Goal: Task Accomplishment & Management: Use online tool/utility

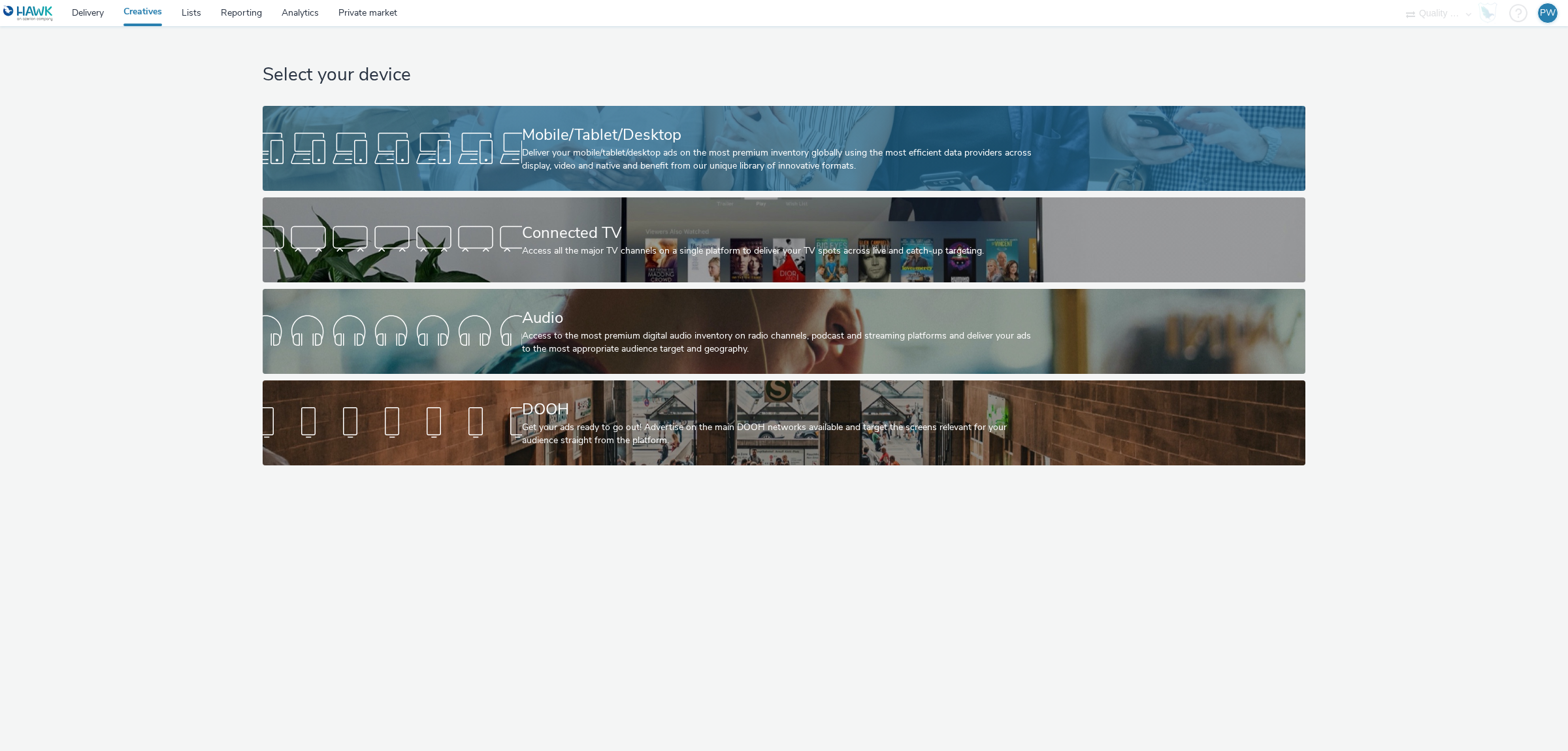
click at [334, 132] on div at bounding box center [392, 148] width 260 height 42
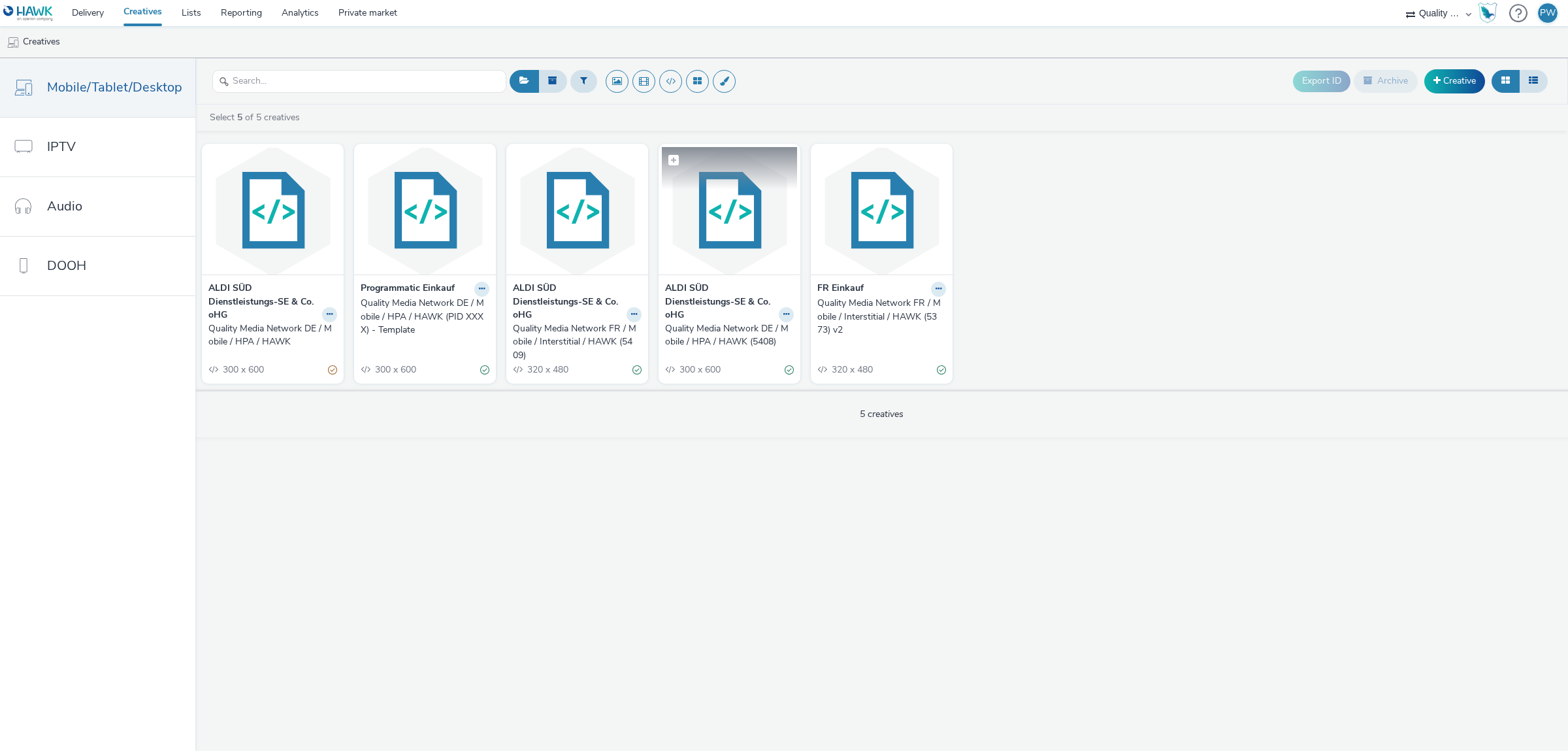
click at [716, 244] on img at bounding box center [730, 210] width 135 height 127
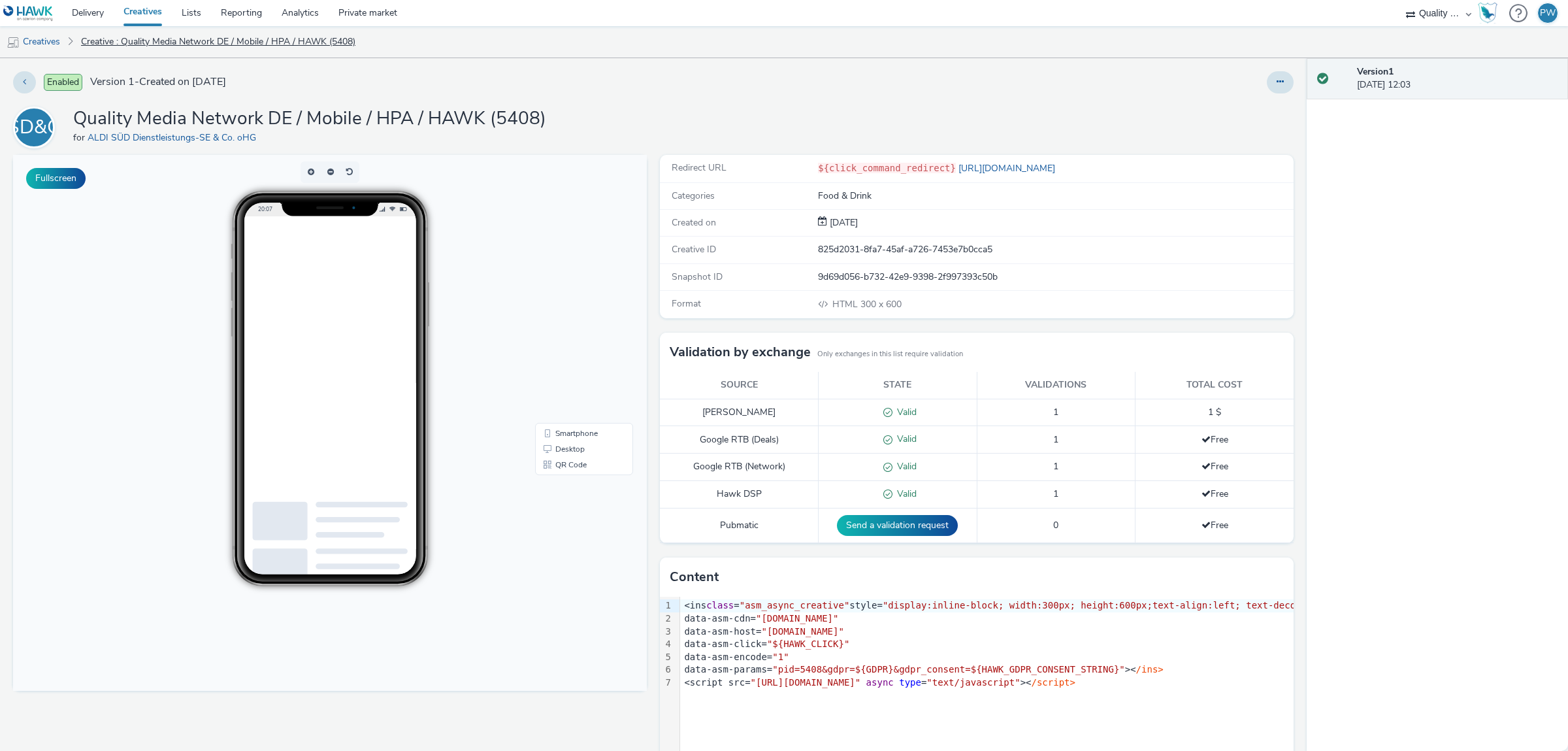
click at [113, 43] on link "Creative : Quality Media Network DE / Mobile / HPA / HAWK (5408)" at bounding box center [218, 42] width 287 height 32
click at [59, 47] on link "Creatives" at bounding box center [33, 42] width 67 height 32
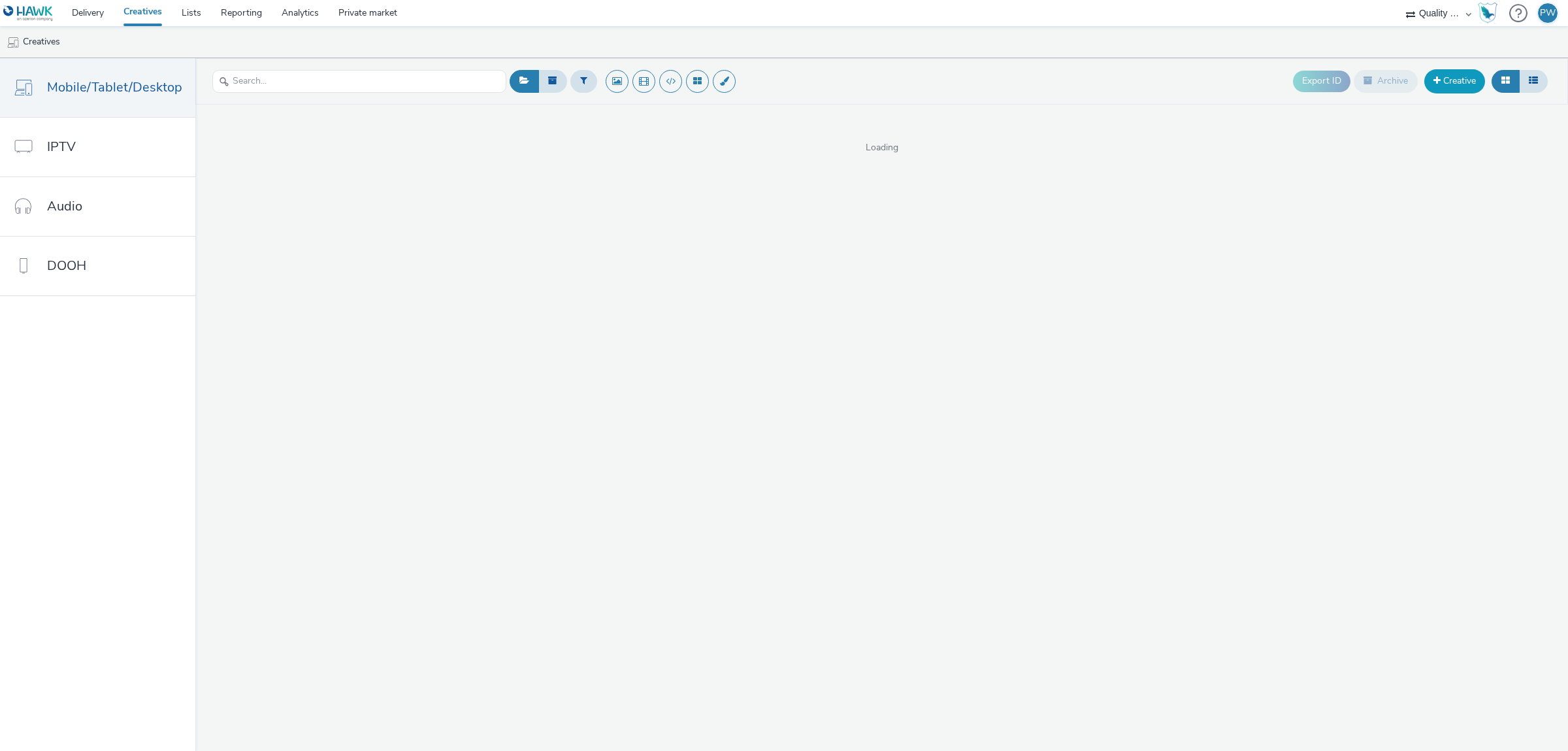
click at [1448, 84] on link "Creative" at bounding box center [1454, 81] width 61 height 23
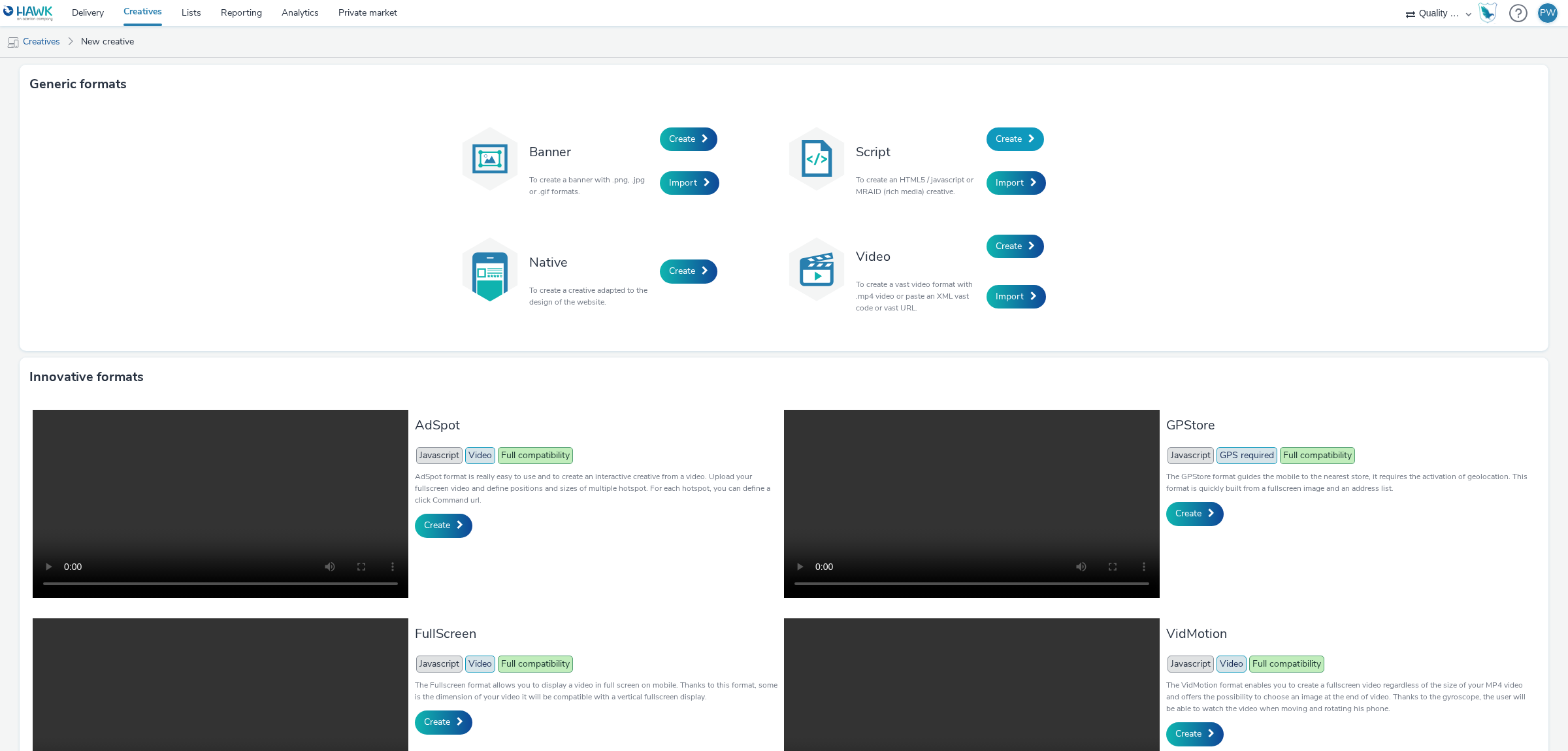
click at [1012, 141] on span "Create" at bounding box center [1009, 138] width 26 height 13
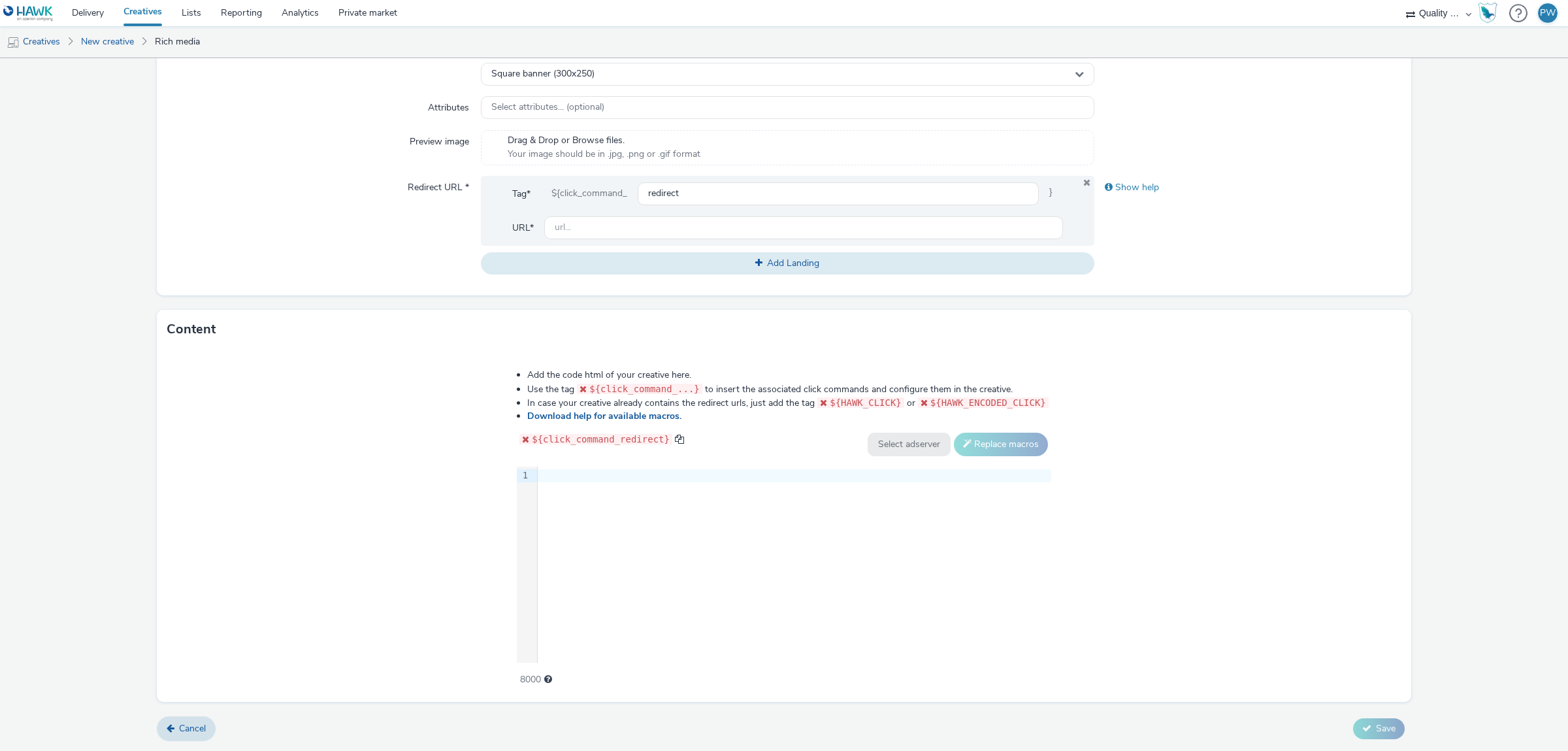
scroll to position [374, 0]
click at [206, 710] on form "New creative General Advertiser * Select advertiser... Name * 255 IAB categorie…" at bounding box center [784, 219] width 1568 height 1064
click at [200, 719] on link "Cancel" at bounding box center [186, 728] width 59 height 25
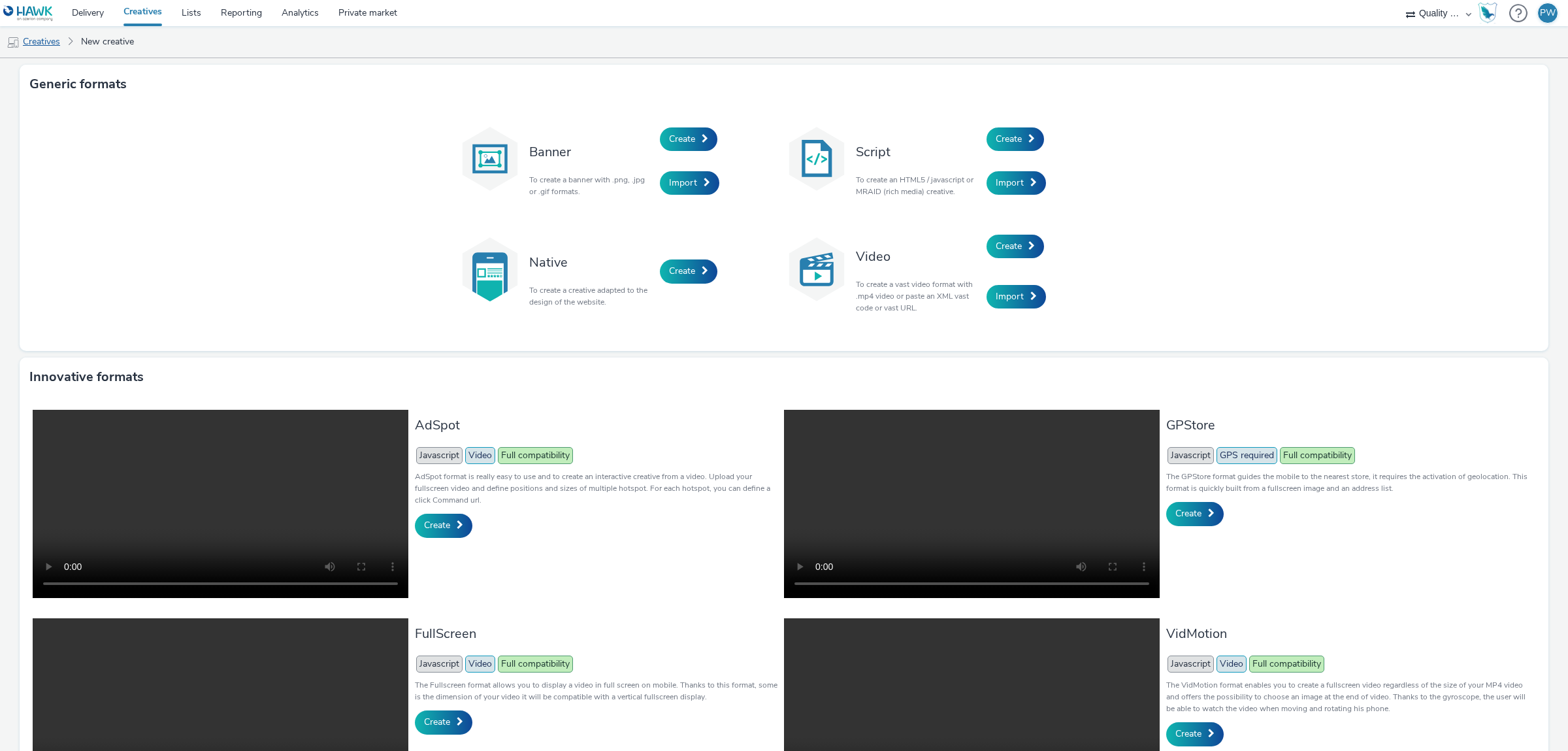
click at [45, 35] on link "Creatives" at bounding box center [33, 42] width 67 height 32
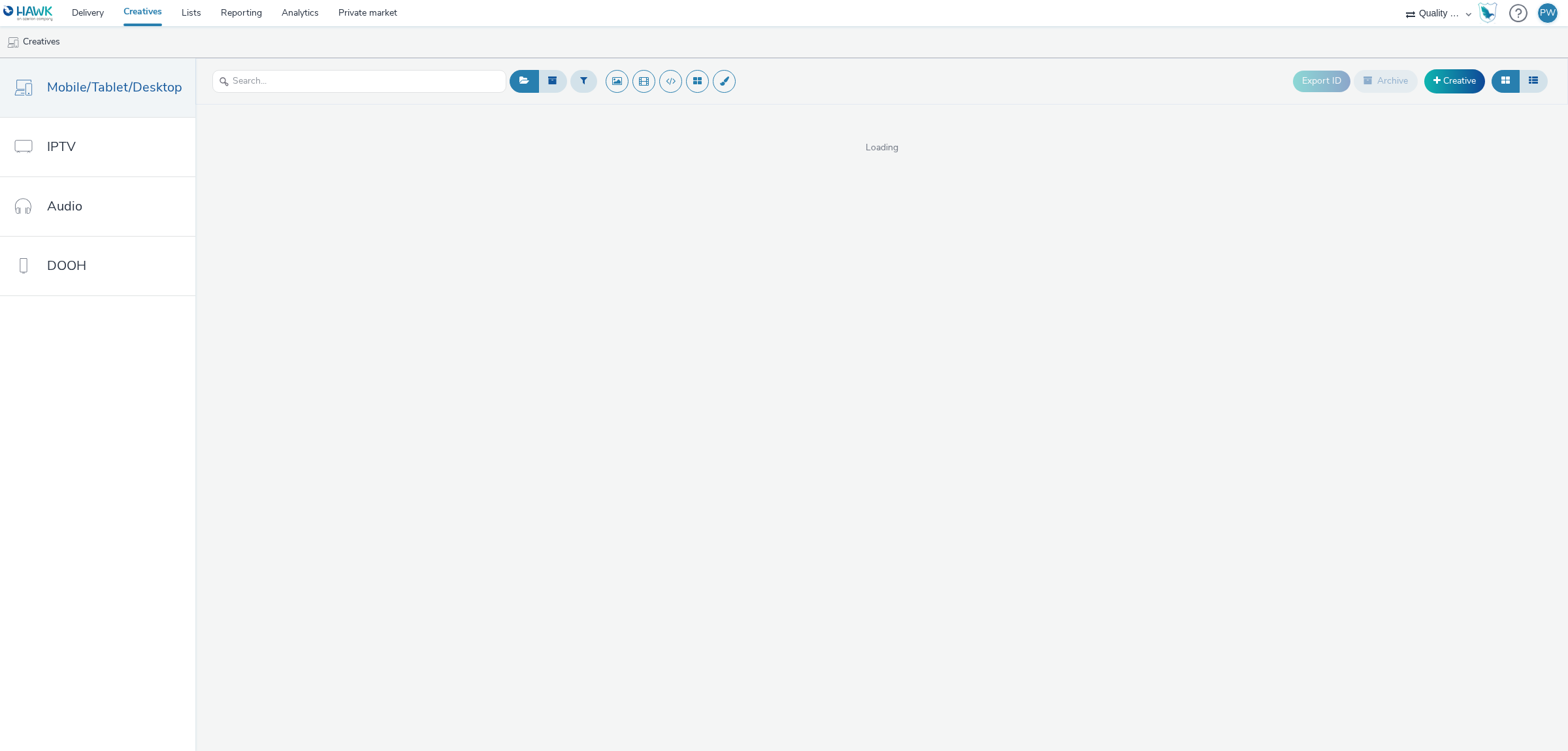
click at [899, 281] on div "Export ID Archive Creative Loading" at bounding box center [882, 404] width 1373 height 693
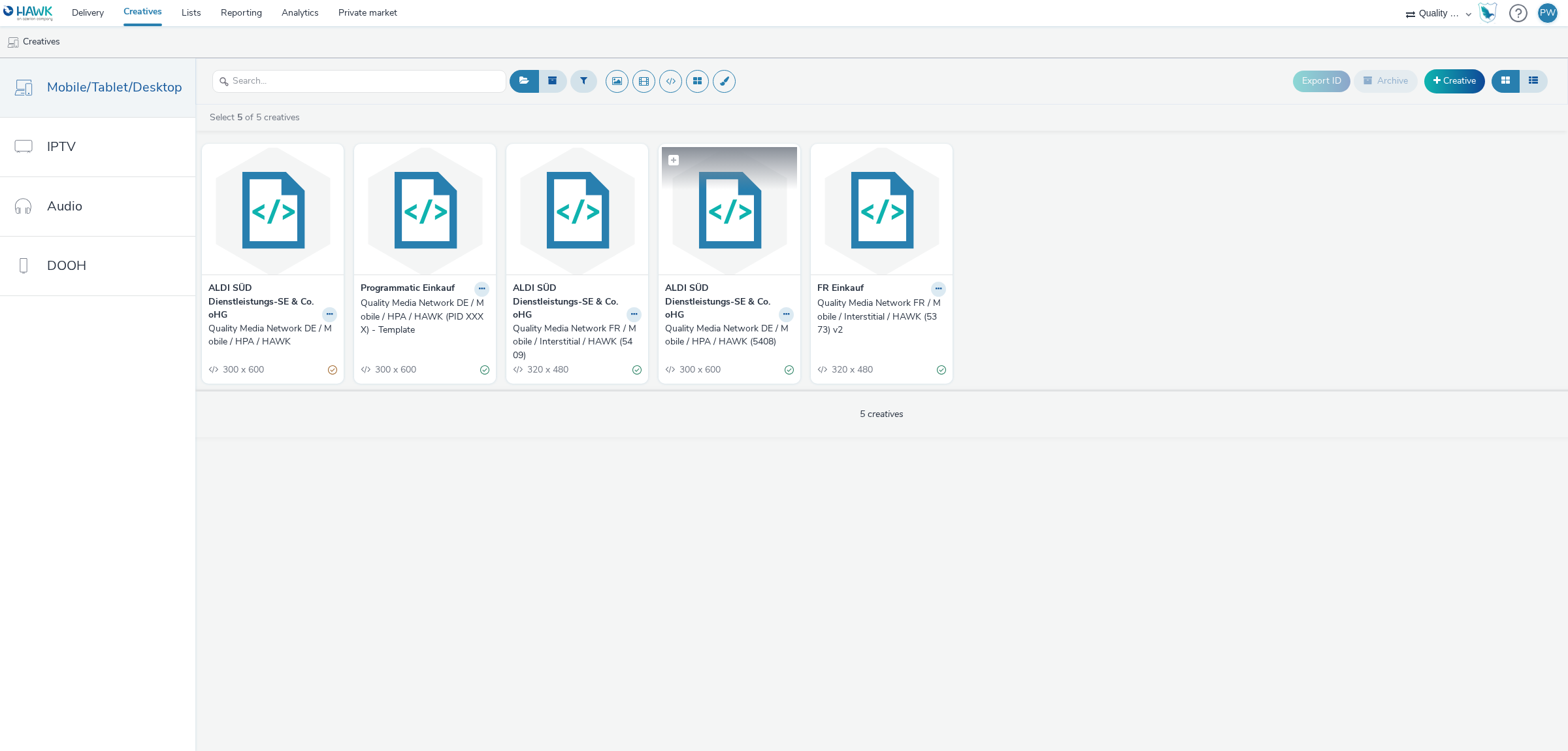
click at [689, 239] on img at bounding box center [730, 210] width 135 height 127
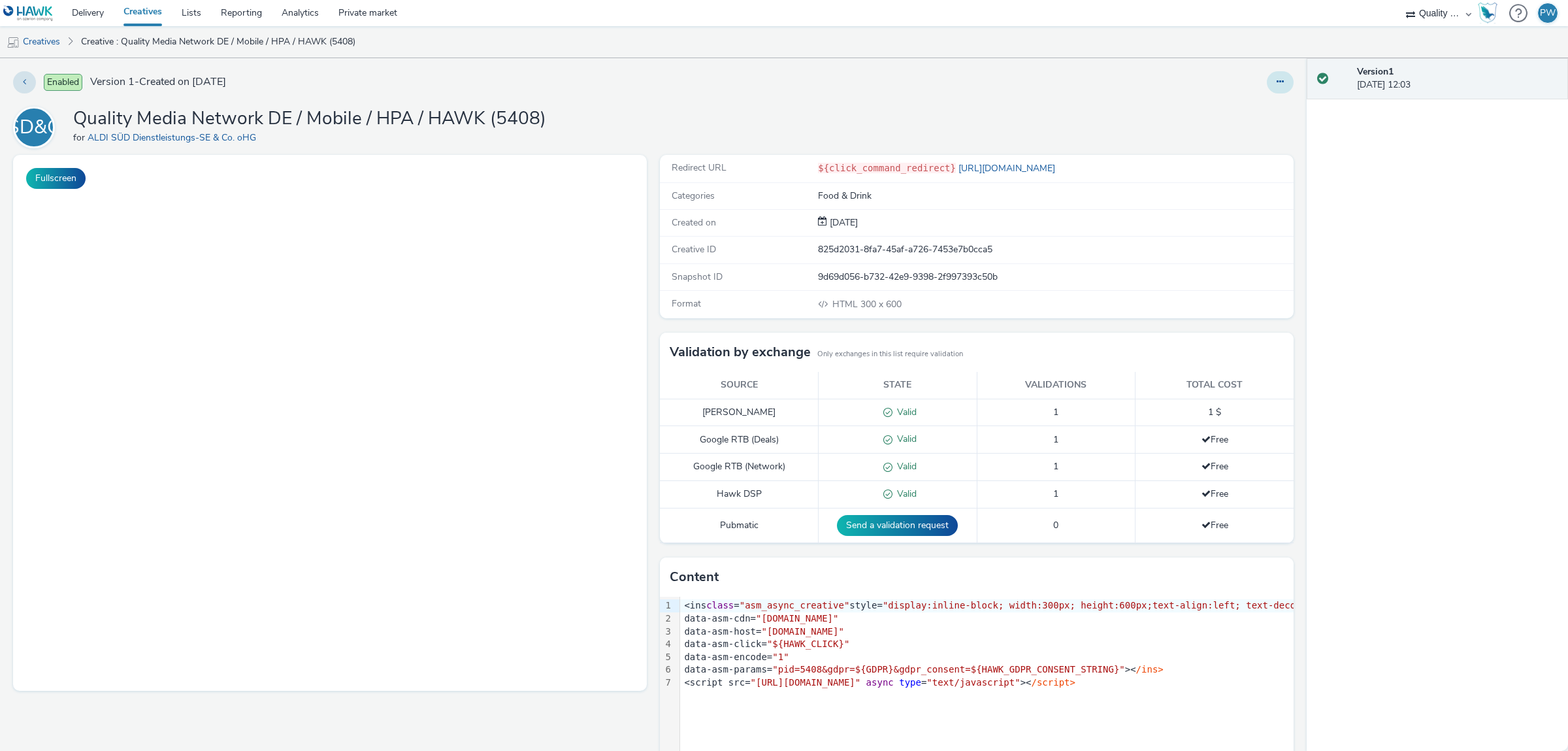
click at [1269, 78] on div at bounding box center [1281, 83] width 27 height 23
click at [1275, 81] on button at bounding box center [1281, 83] width 27 height 23
click at [1257, 117] on link "Edit" at bounding box center [1244, 108] width 98 height 26
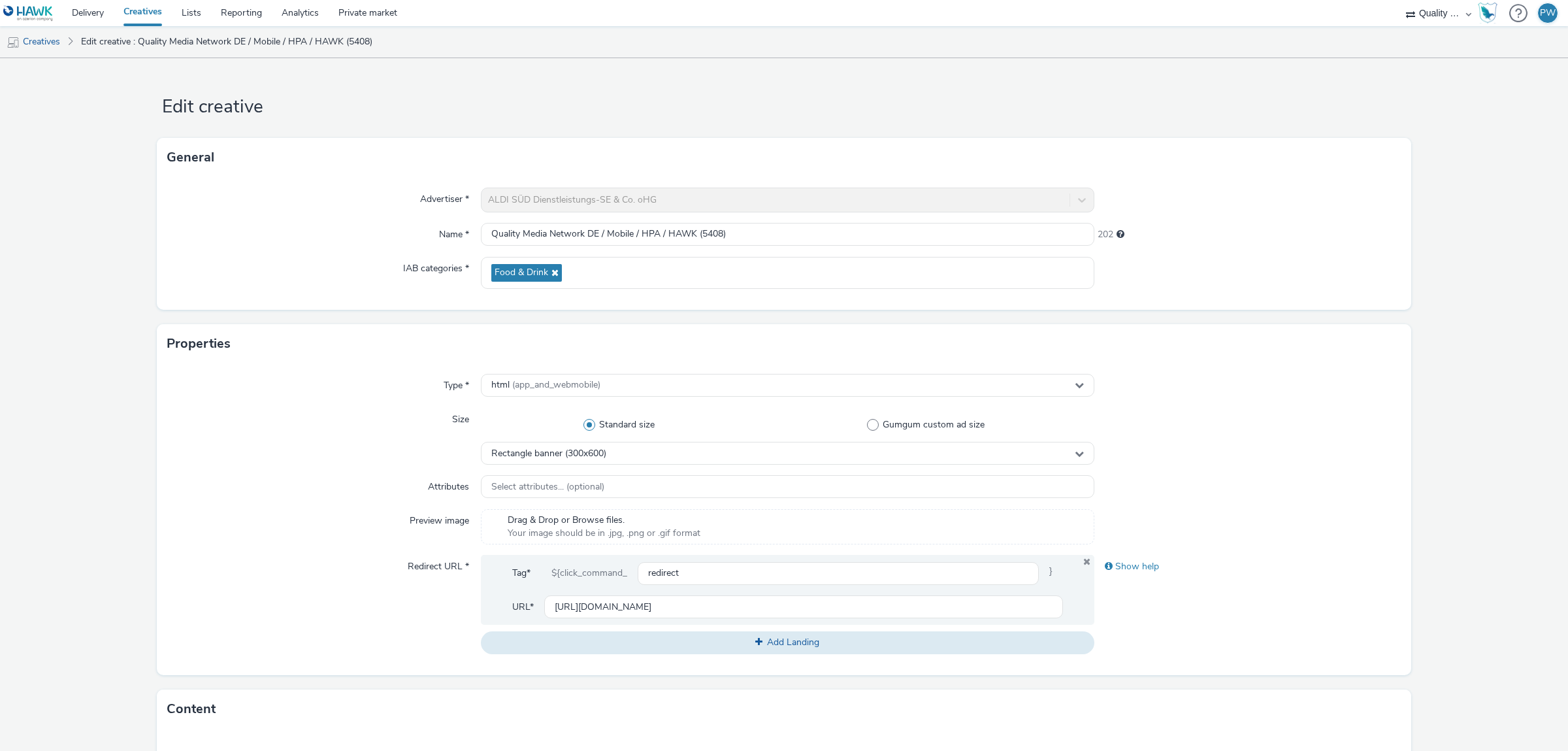
click at [555, 195] on div "ALDI SÜD Dienstleistungs-SE & Co. oHG" at bounding box center [788, 199] width 614 height 25
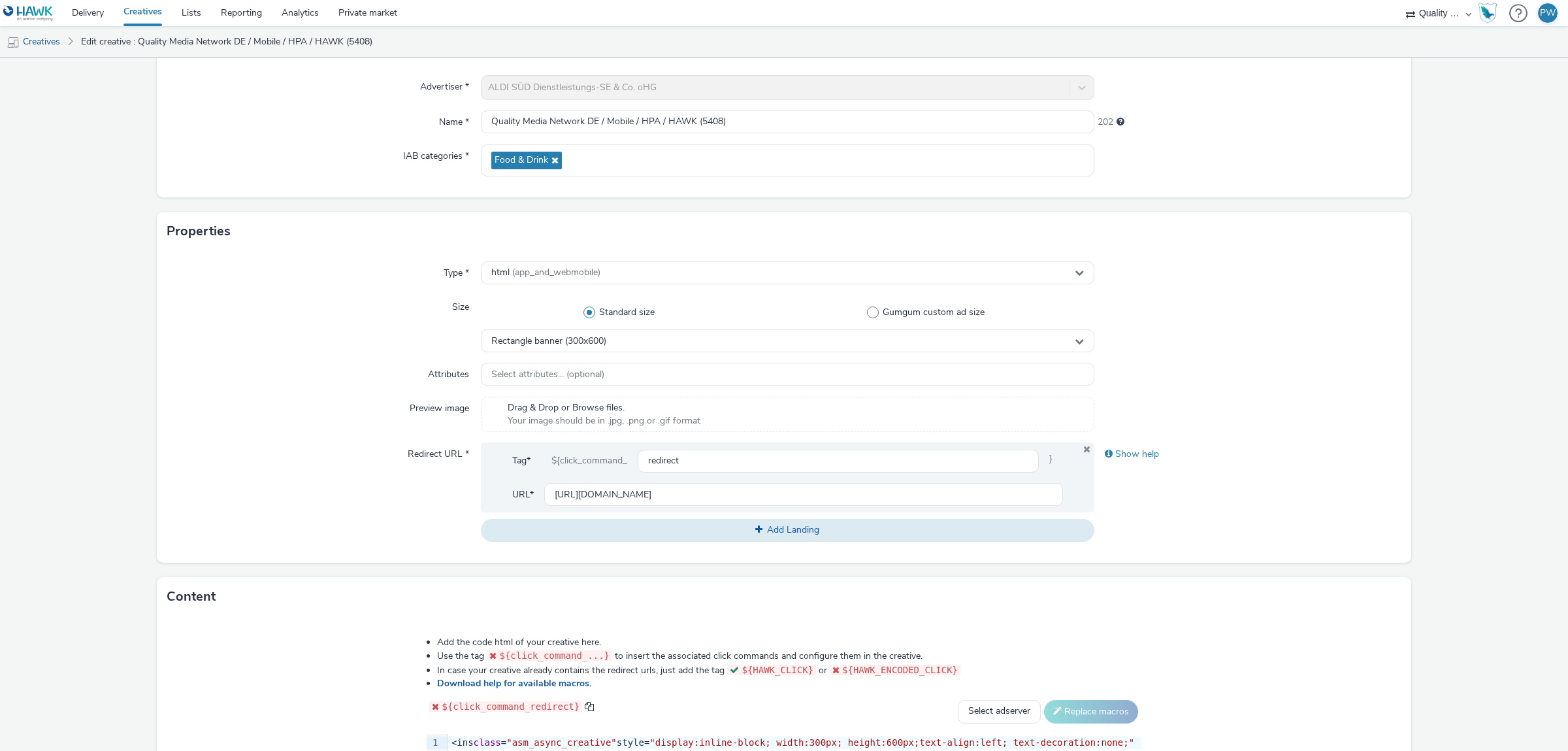
scroll to position [383, 0]
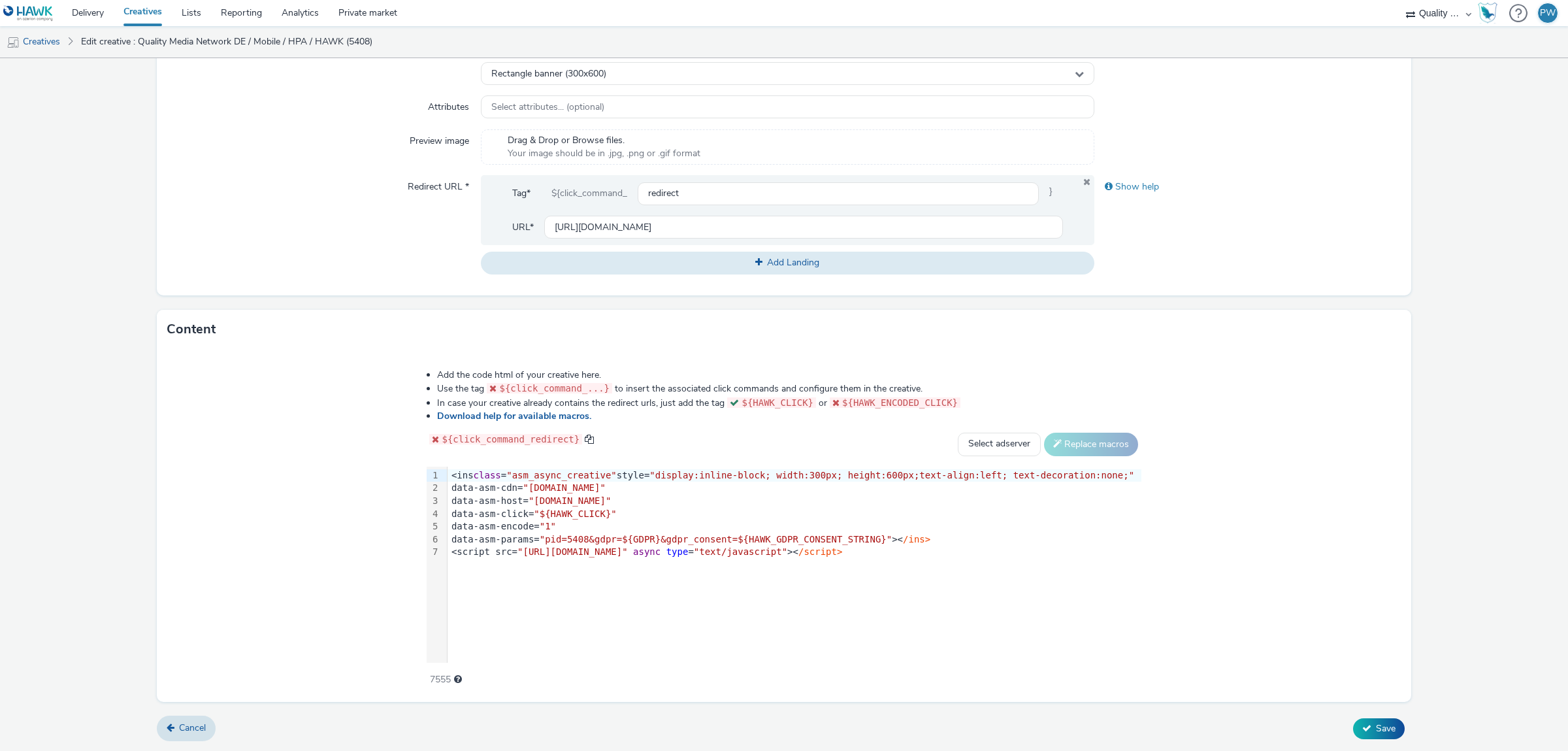
click at [646, 585] on div "9 1 2 3 4 5 6 7 › <ins class = "asm_async_creative" style= "display:inline-bloc…" at bounding box center [783, 564] width 714 height 196
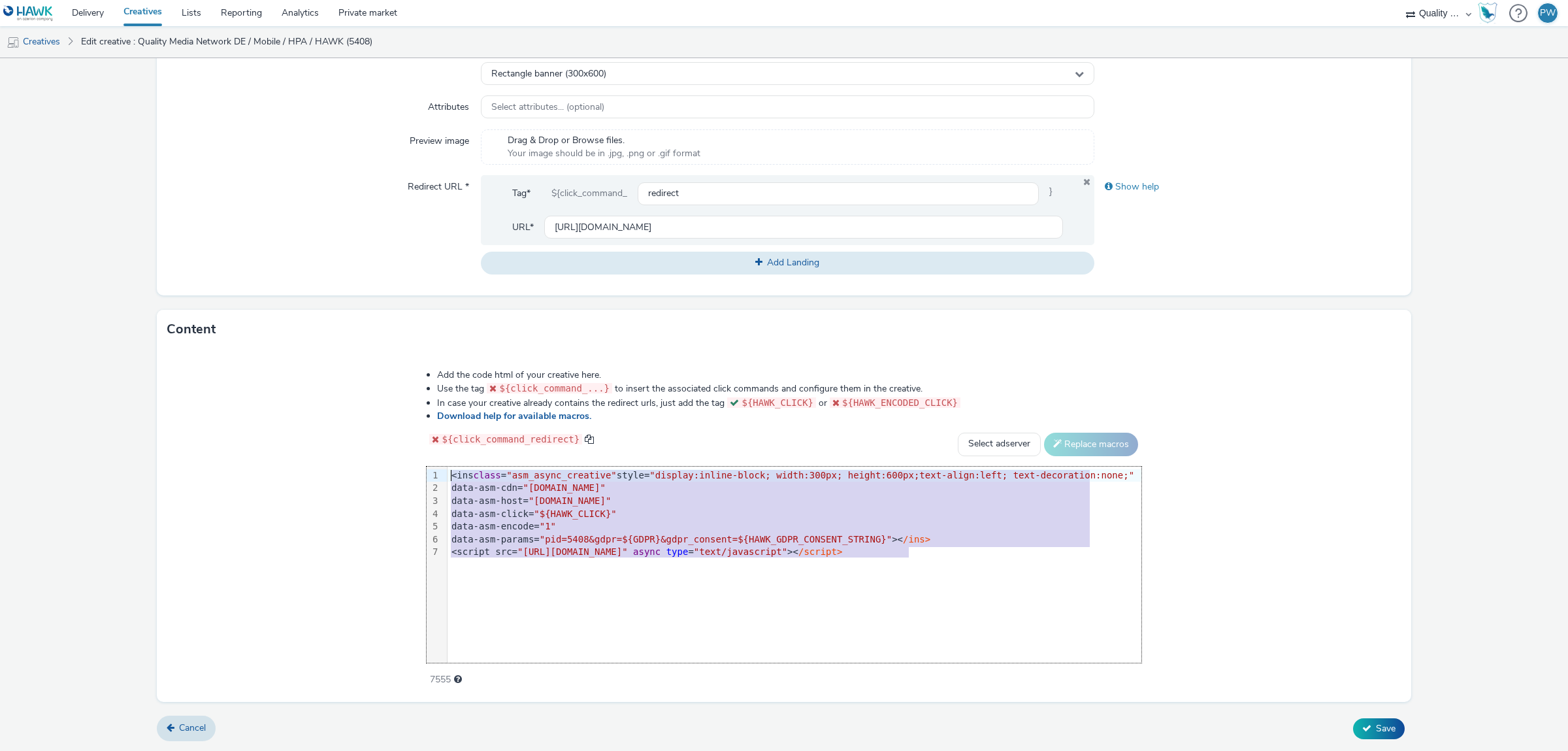
drag, startPoint x: 950, startPoint y: 556, endPoint x: 293, endPoint y: 450, distance: 665.5
click at [293, 450] on div "Add the code html of your creative here. Use the tag ${click_command_...} to in…" at bounding box center [784, 525] width 1255 height 353
copy div "<ins class = "asm_async_creative" style= "display:inline-block; width:300px; he…"
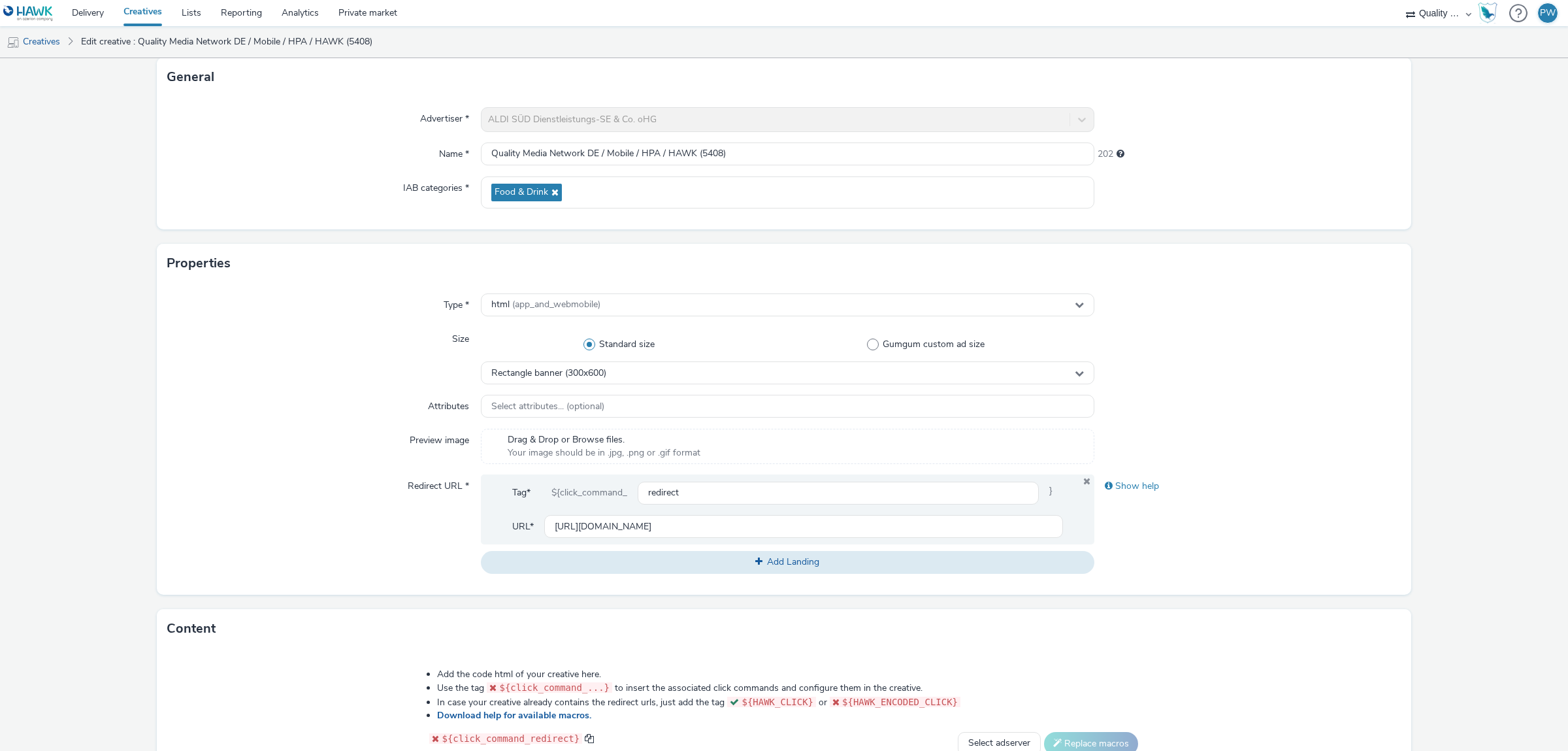
scroll to position [15, 0]
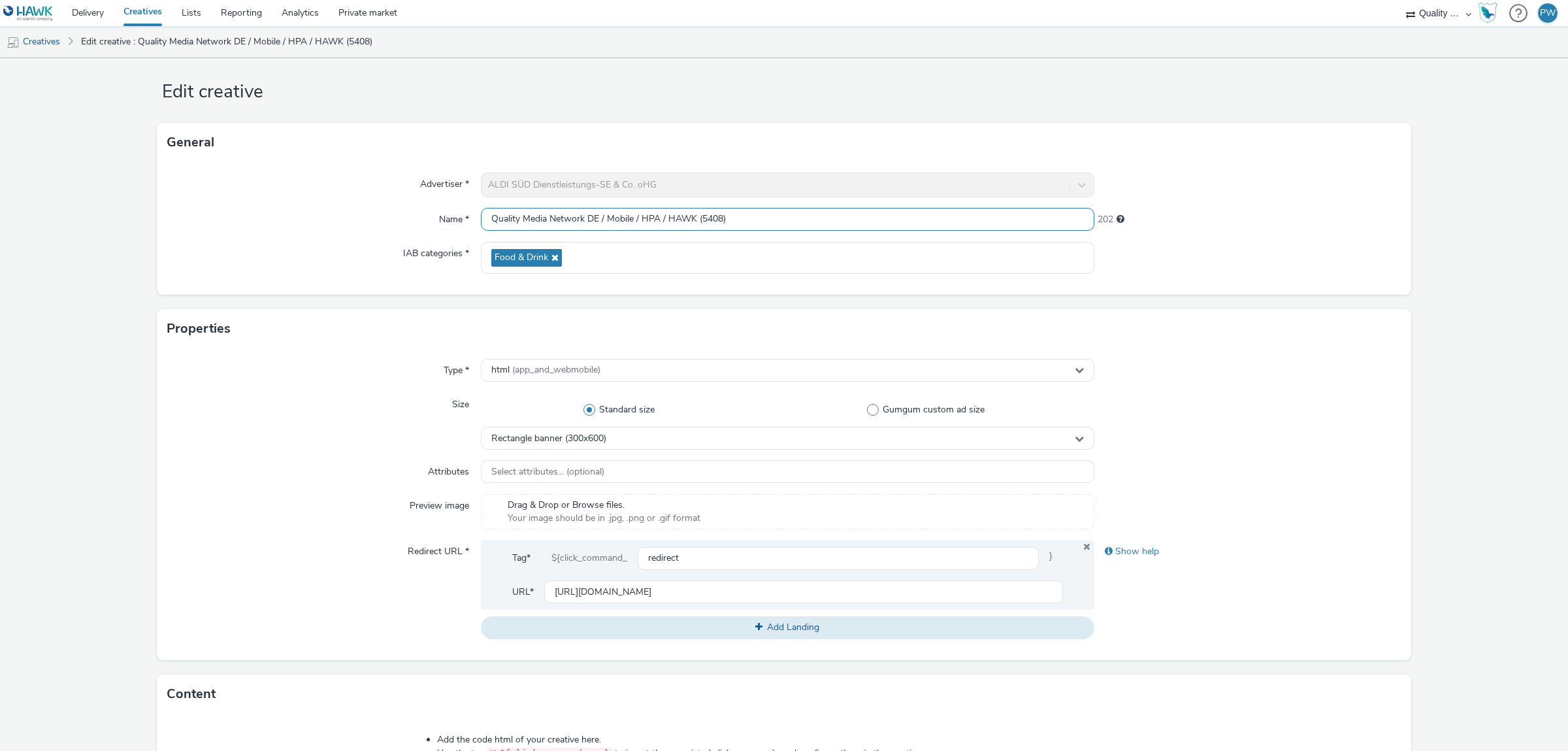
click at [685, 220] on input "Quality Media Network DE / Mobile / HPA / HAWK (5408)" at bounding box center [788, 219] width 614 height 23
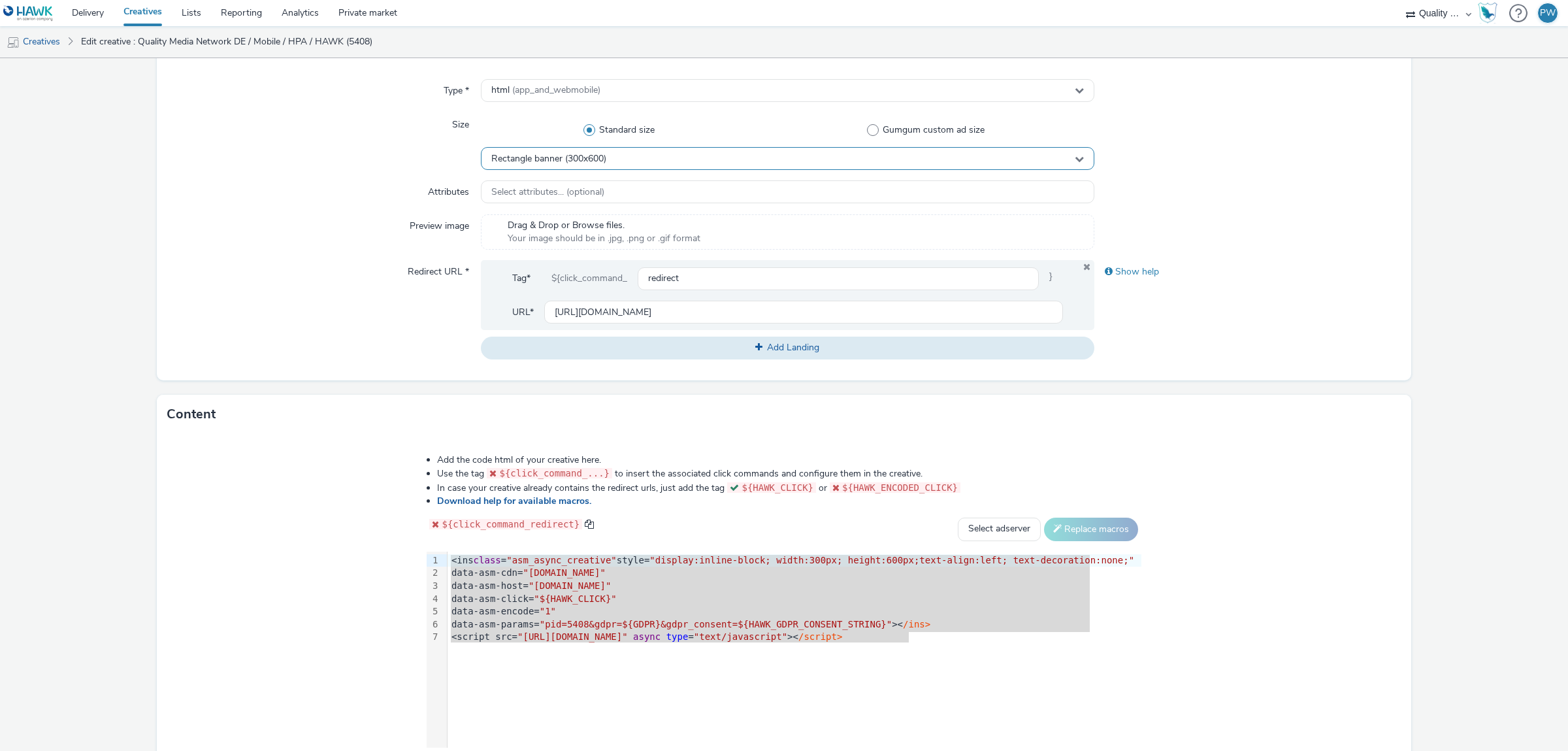
scroll to position [383, 0]
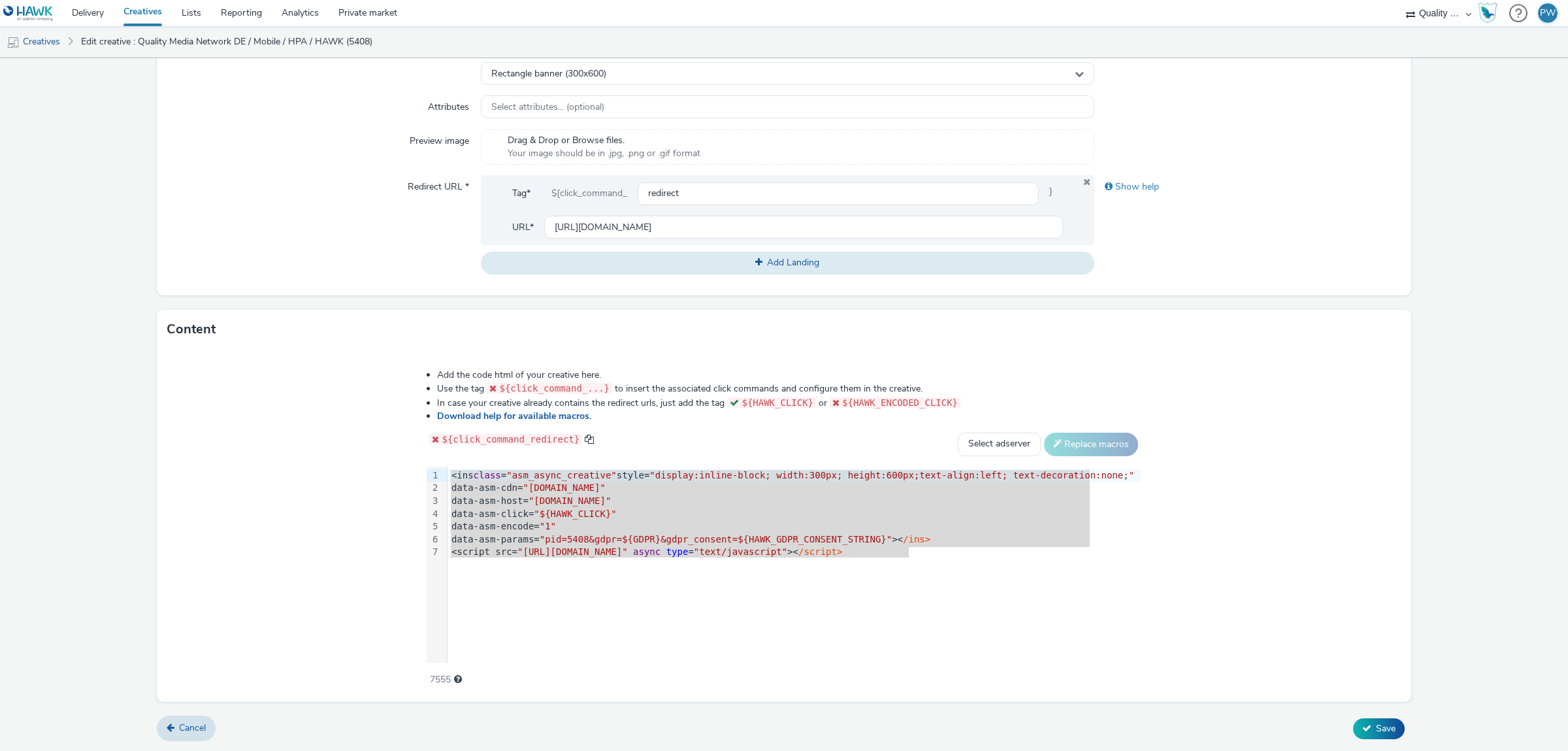
click at [626, 515] on div "data-asm-click= "${HAWK_CLICK}"" at bounding box center [795, 514] width 694 height 13
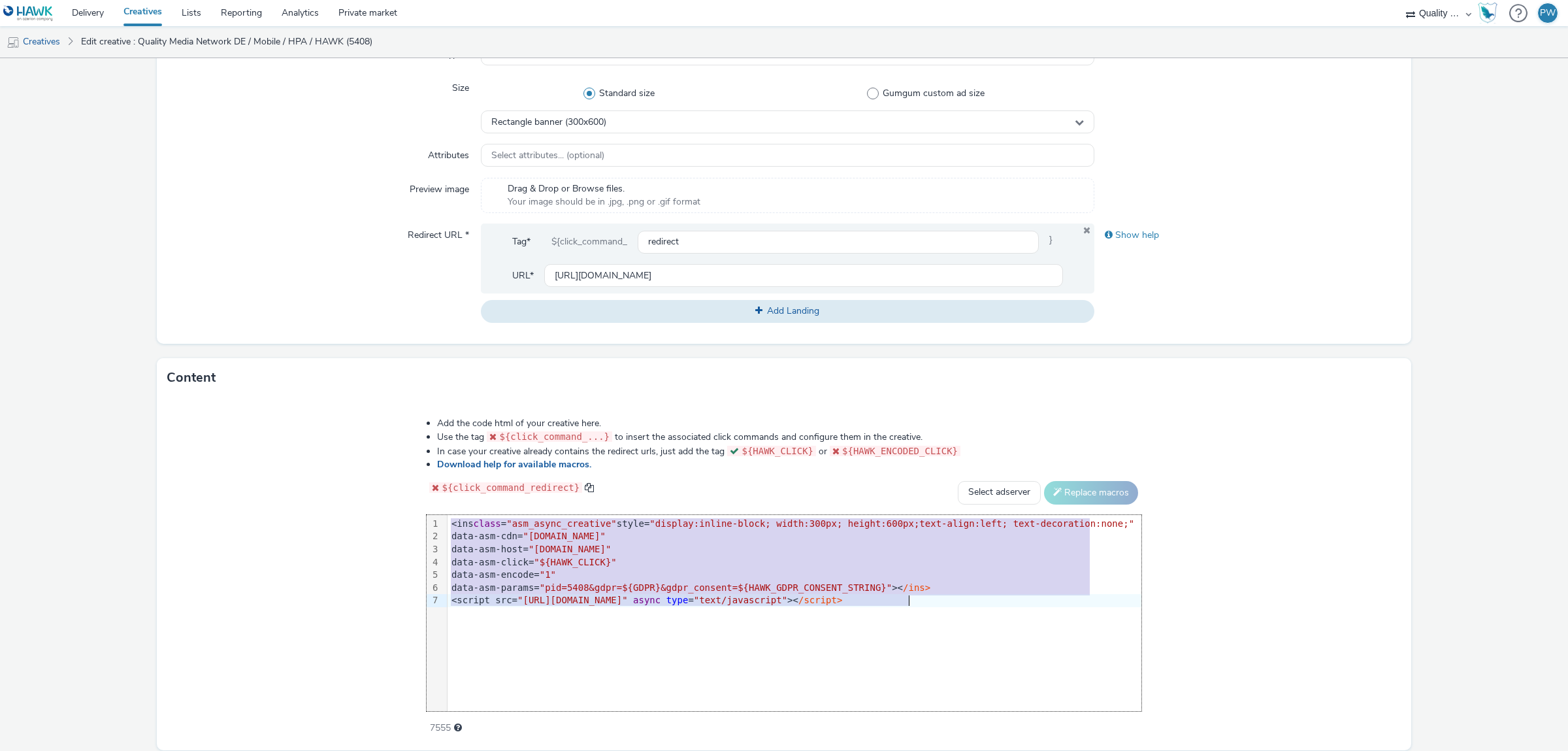
scroll to position [309, 0]
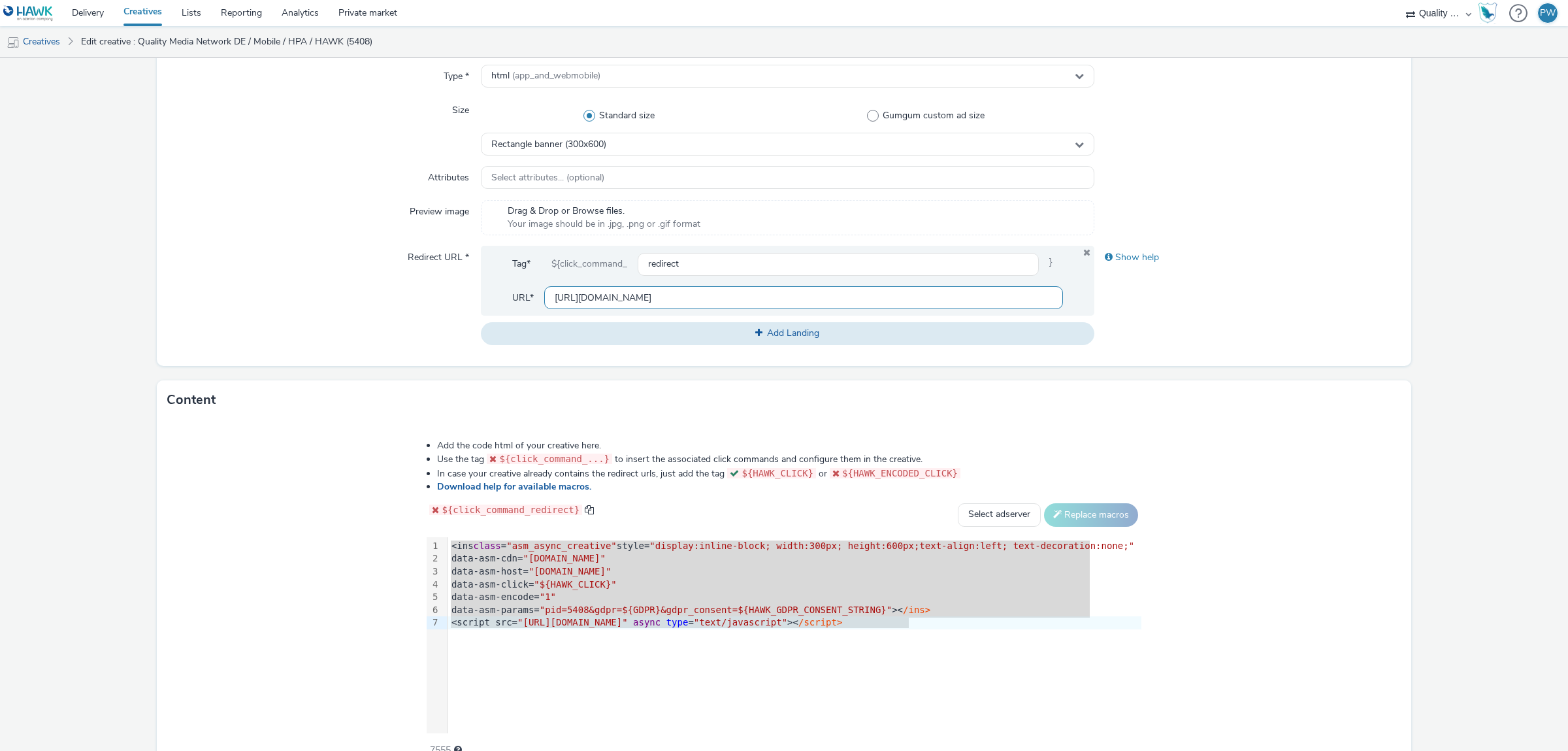
click at [682, 288] on input "[URL][DOMAIN_NAME]" at bounding box center [804, 297] width 519 height 23
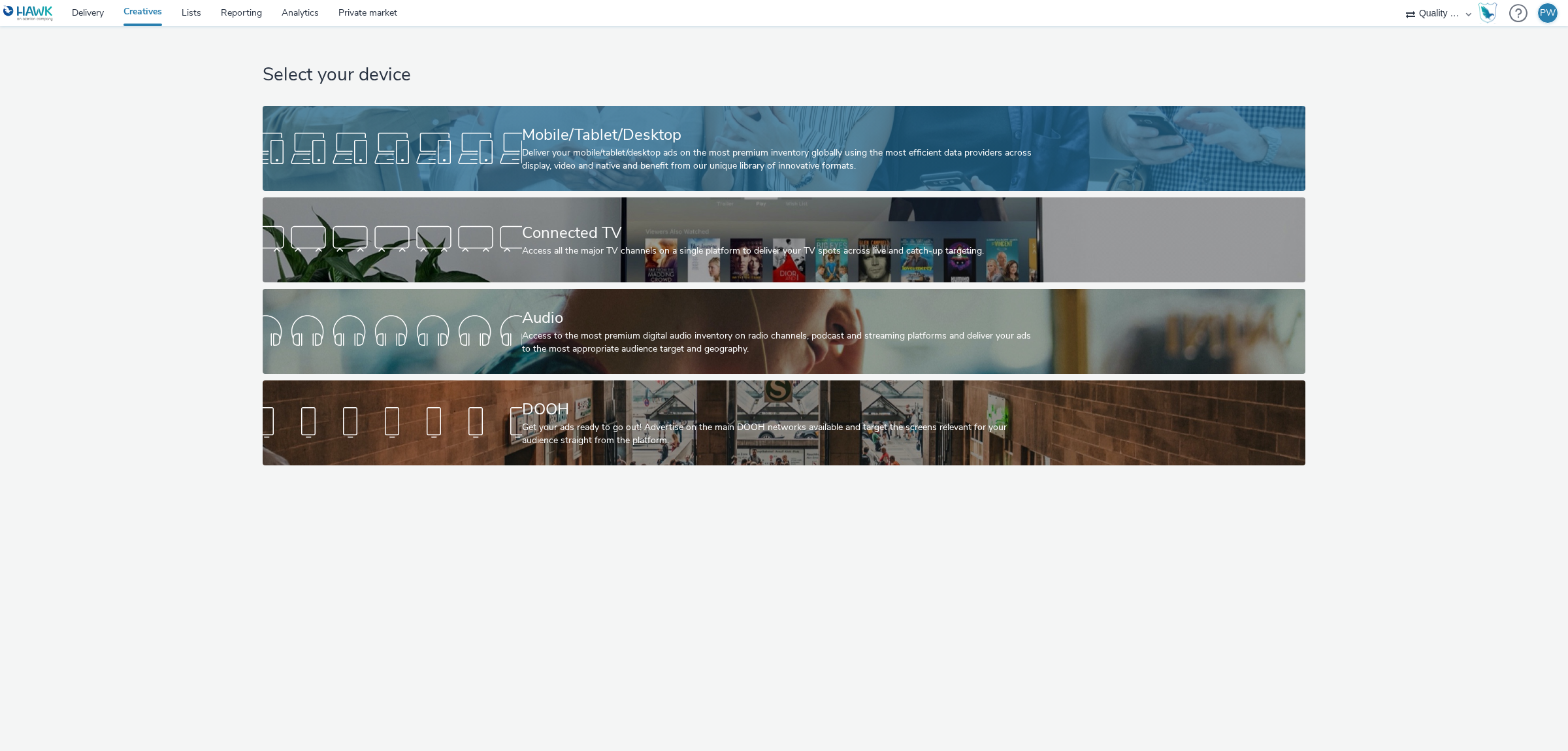
click at [650, 144] on div "Mobile/Tablet/Desktop" at bounding box center [782, 135] width 519 height 23
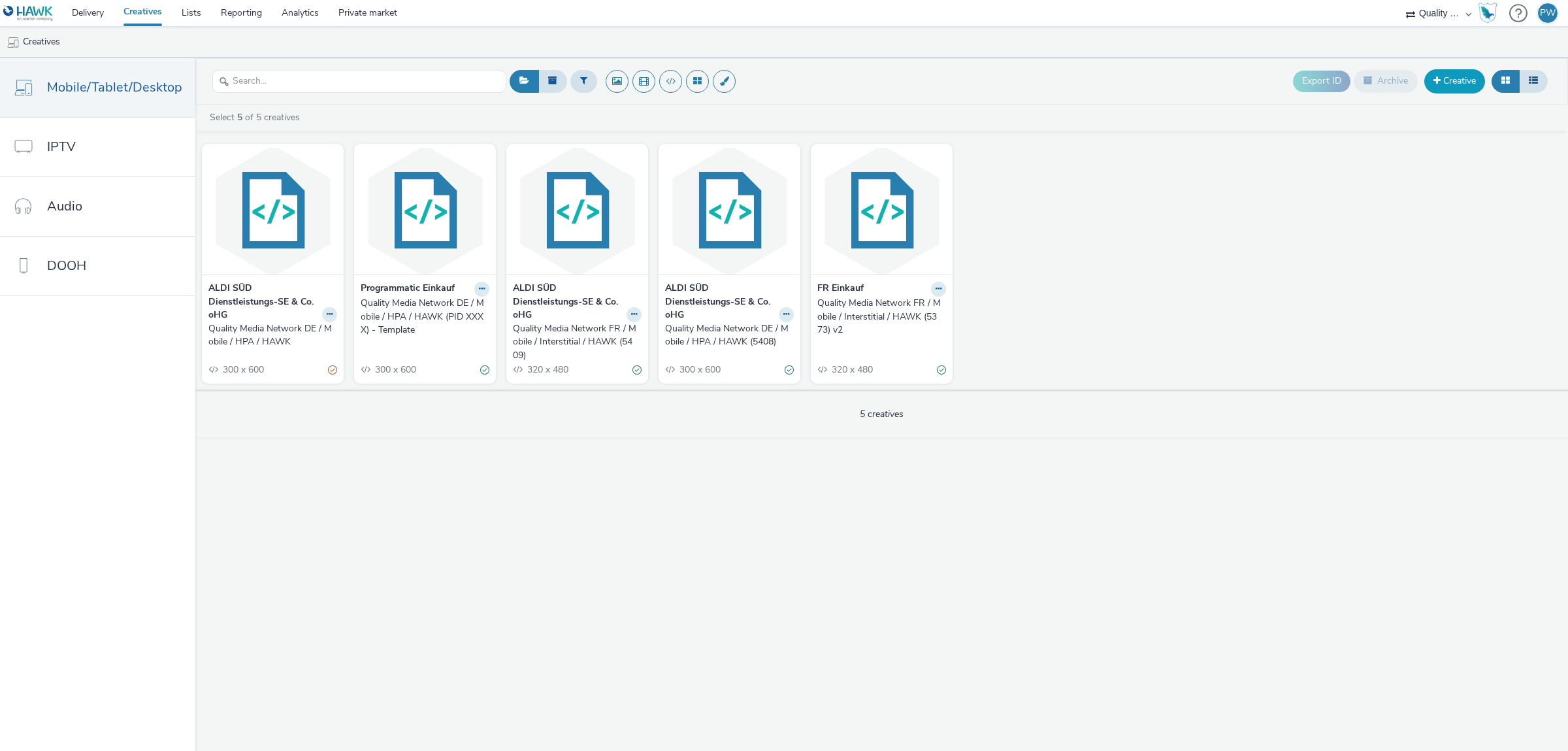
click at [1473, 84] on link "Creative" at bounding box center [1454, 81] width 61 height 23
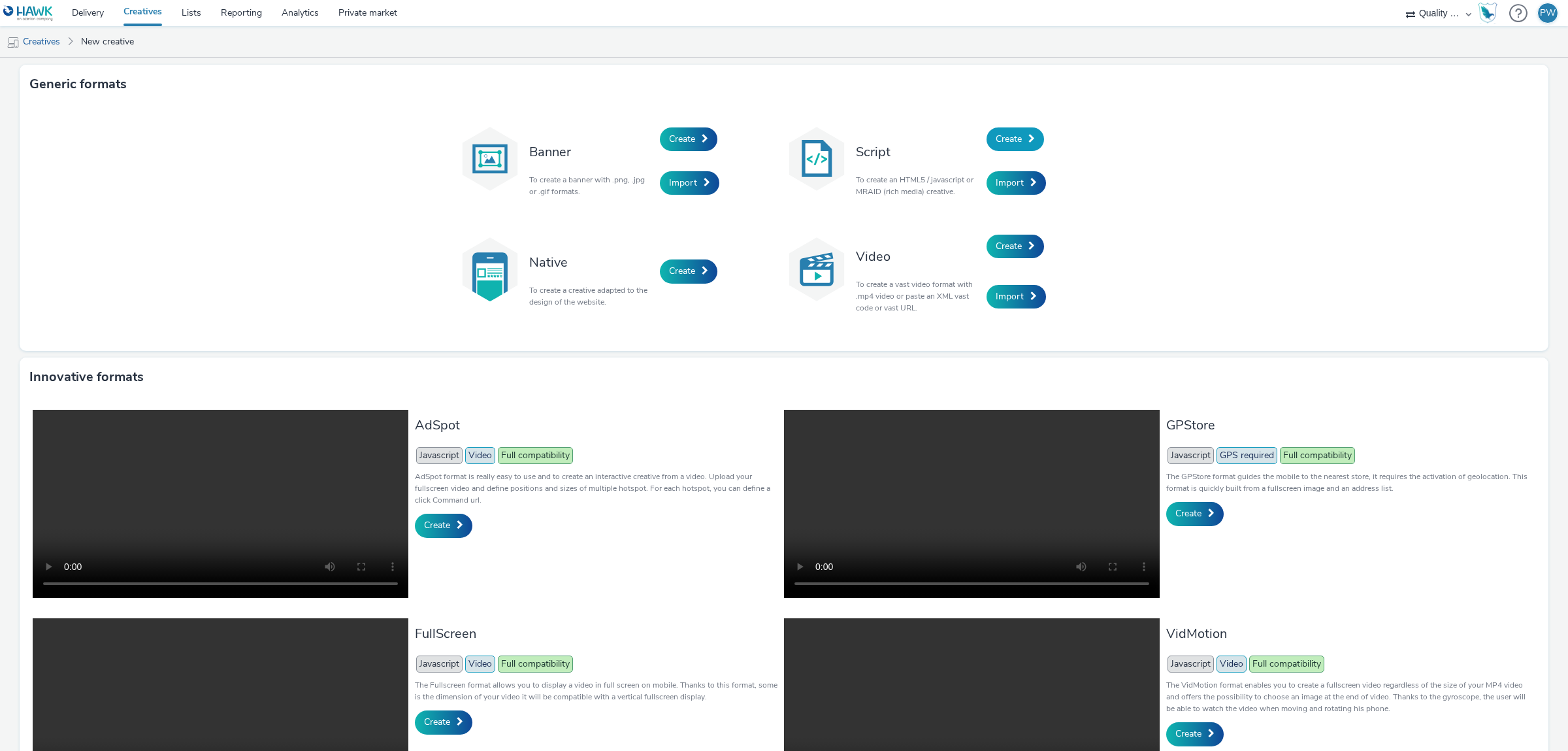
click at [1015, 142] on span "Create" at bounding box center [1009, 138] width 26 height 13
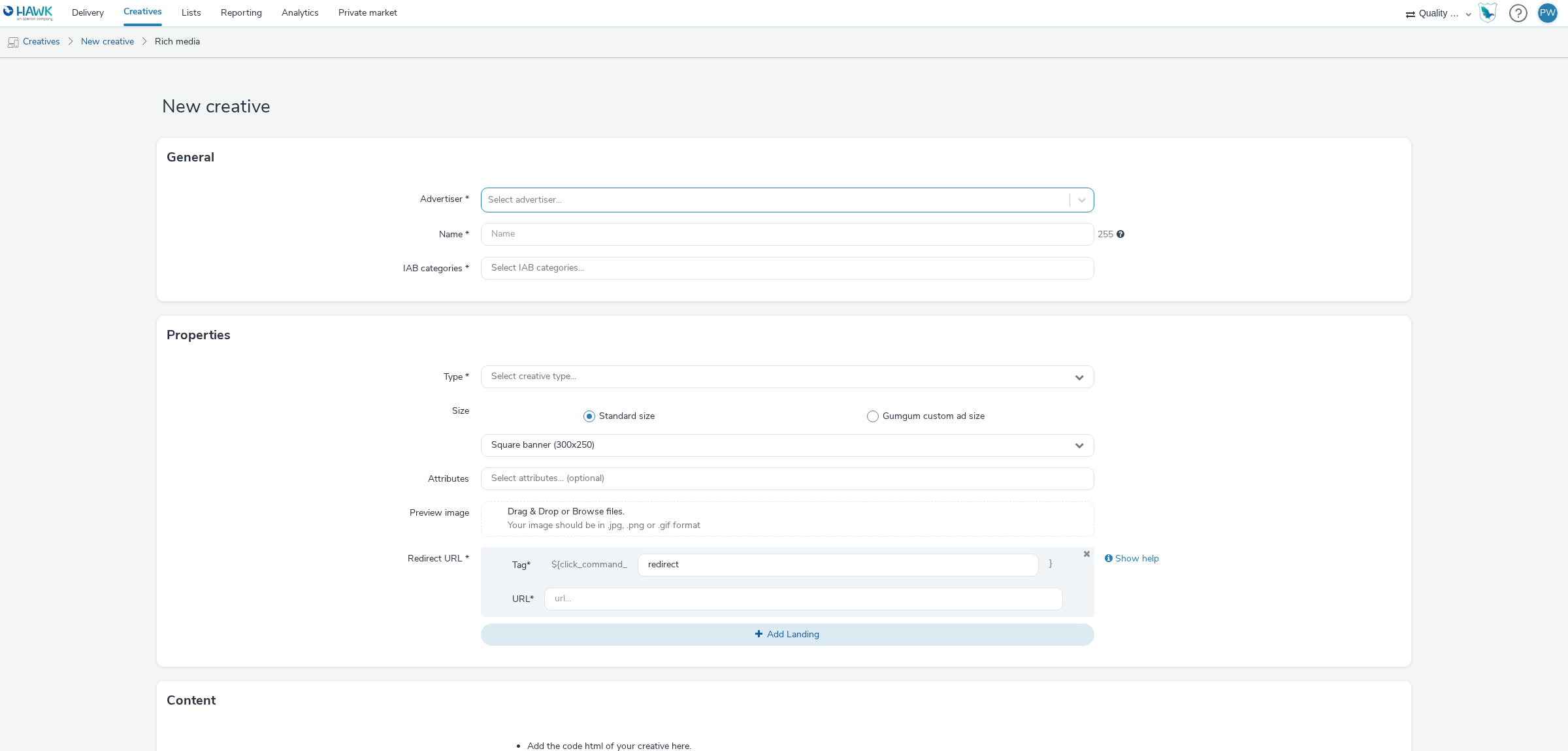
click at [634, 202] on div at bounding box center [776, 199] width 575 height 16
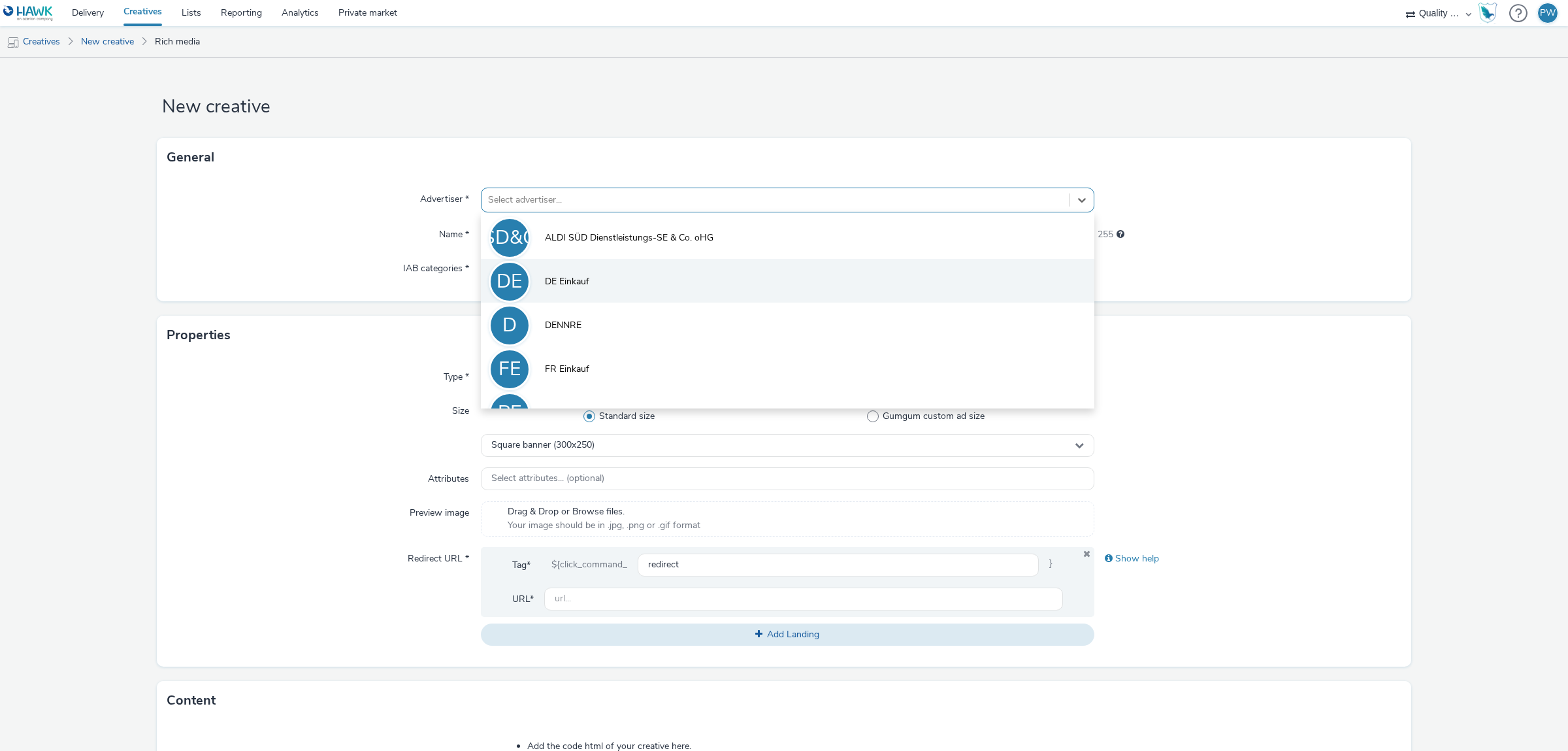
click at [623, 281] on li "DE [PERSON_NAME]" at bounding box center [788, 281] width 614 height 44
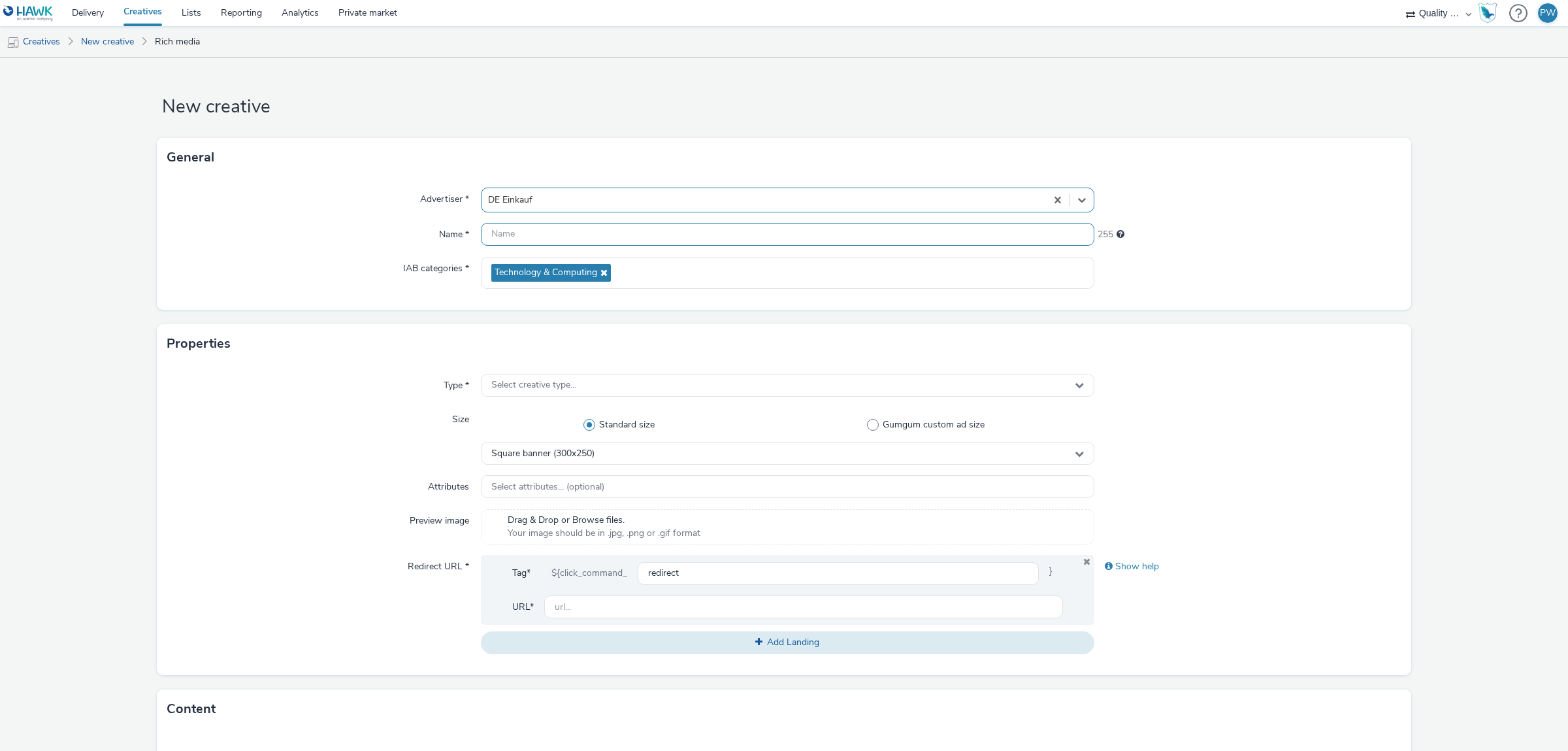
click at [613, 234] on input "text" at bounding box center [788, 234] width 614 height 23
click at [564, 231] on input "Mobile / HPA /" at bounding box center [788, 234] width 614 height 23
paste input "<ins class="asm_async_creative" style="display:inline-block; width:300px; heigh…"
paste input "Quality Media Network DE / Mobile / HPA / HAWK (5408)"
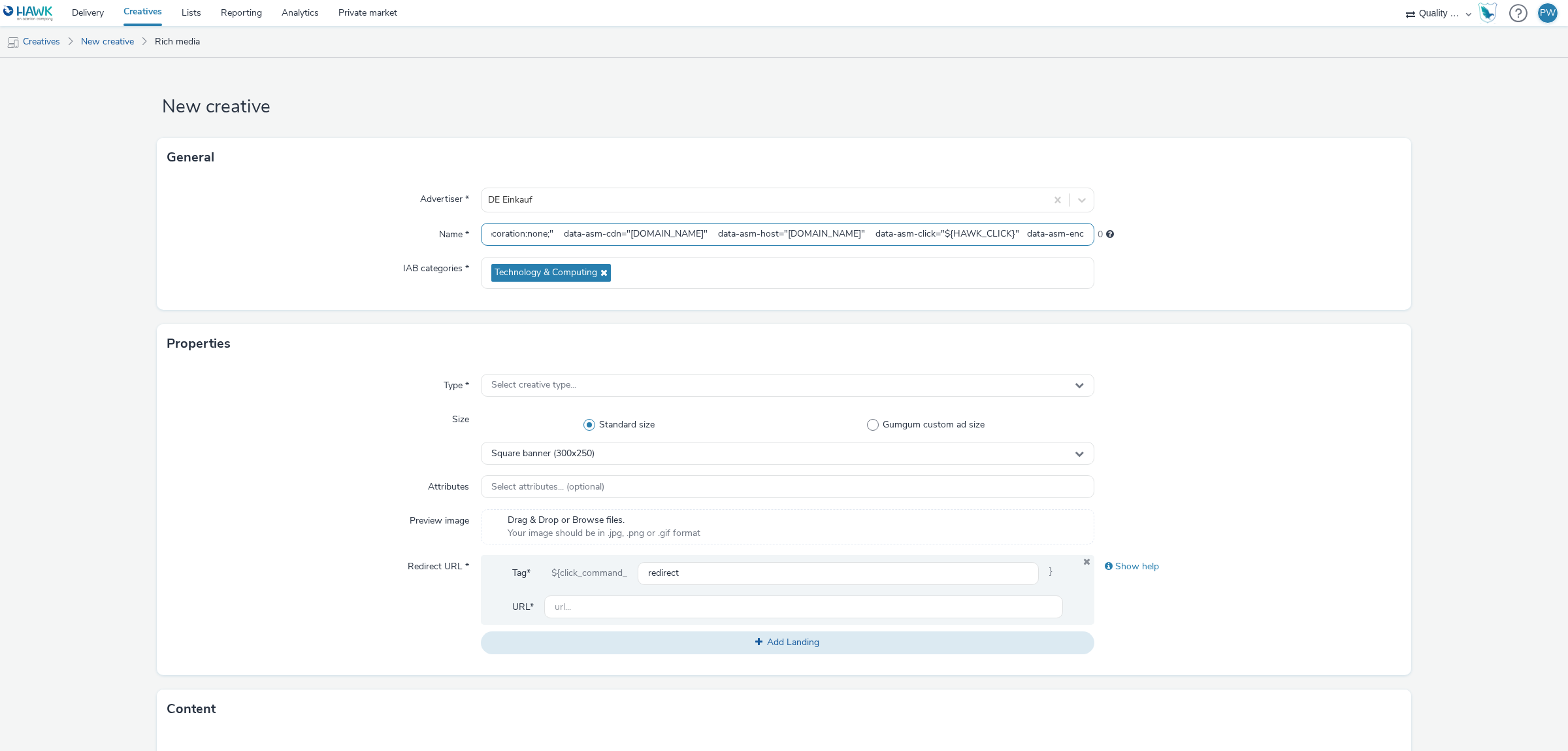
type input "Quality Media Network DE / Mobile / HPA / HAWK (5408)"
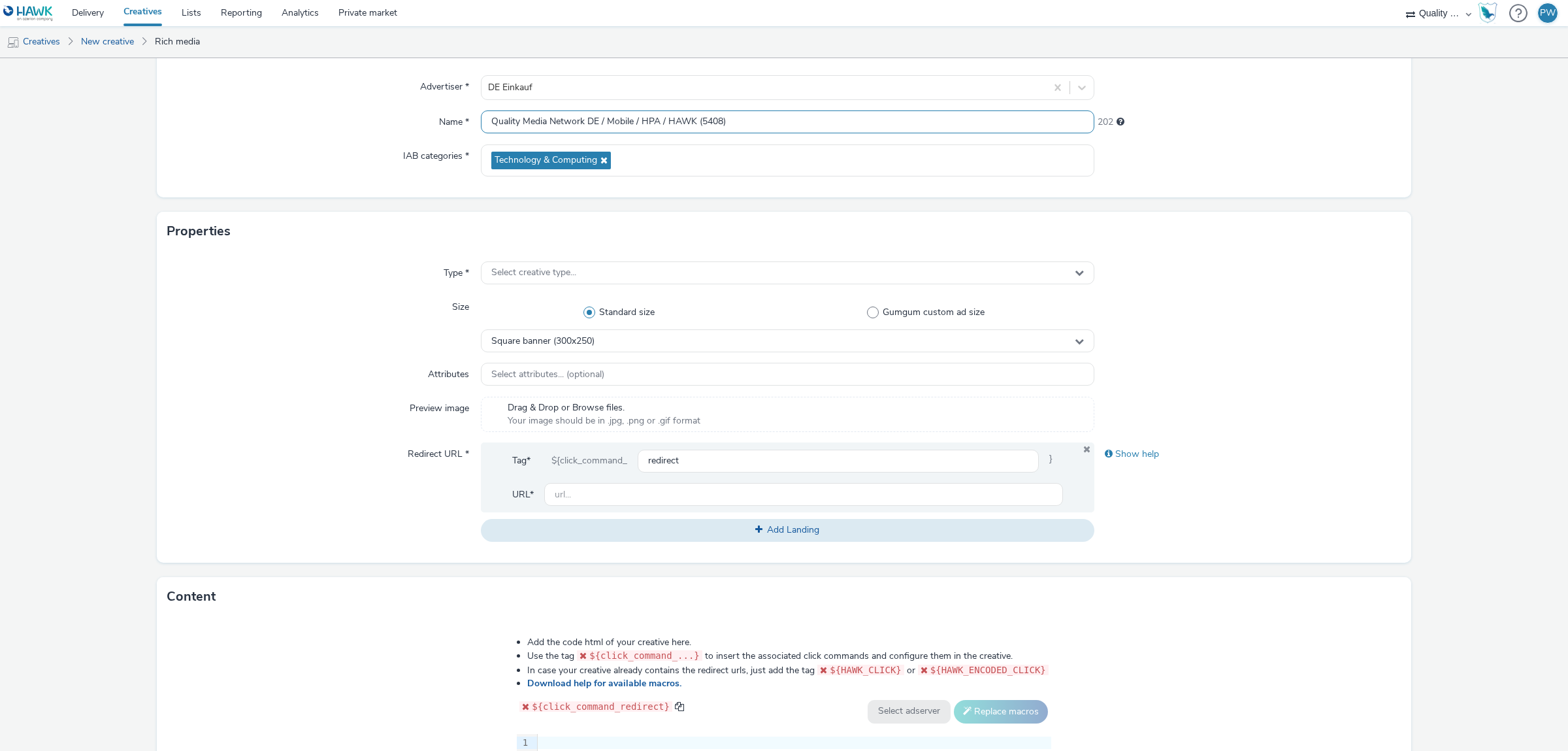
scroll to position [147, 0]
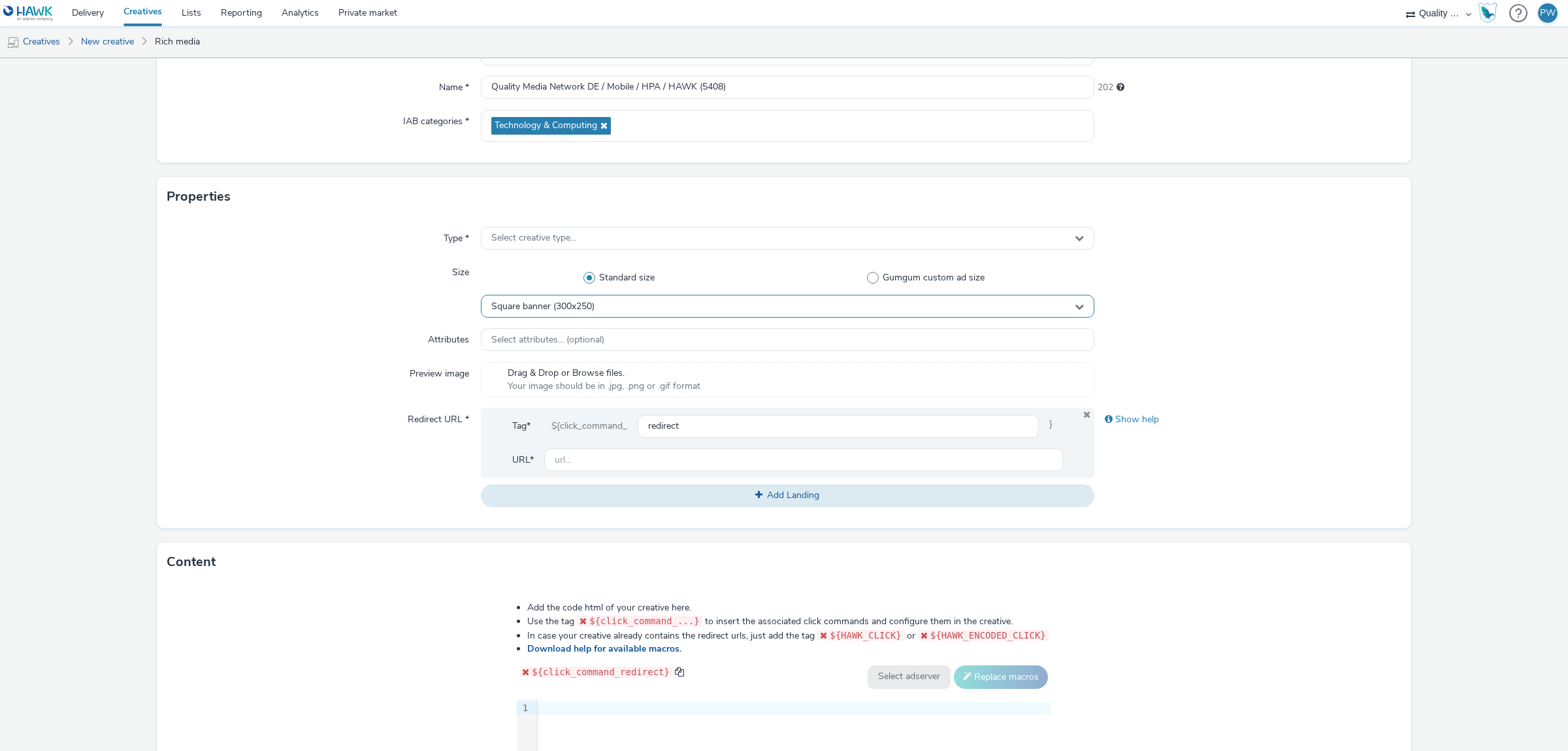
click at [594, 307] on span "Square banner (300x250)" at bounding box center [542, 306] width 103 height 11
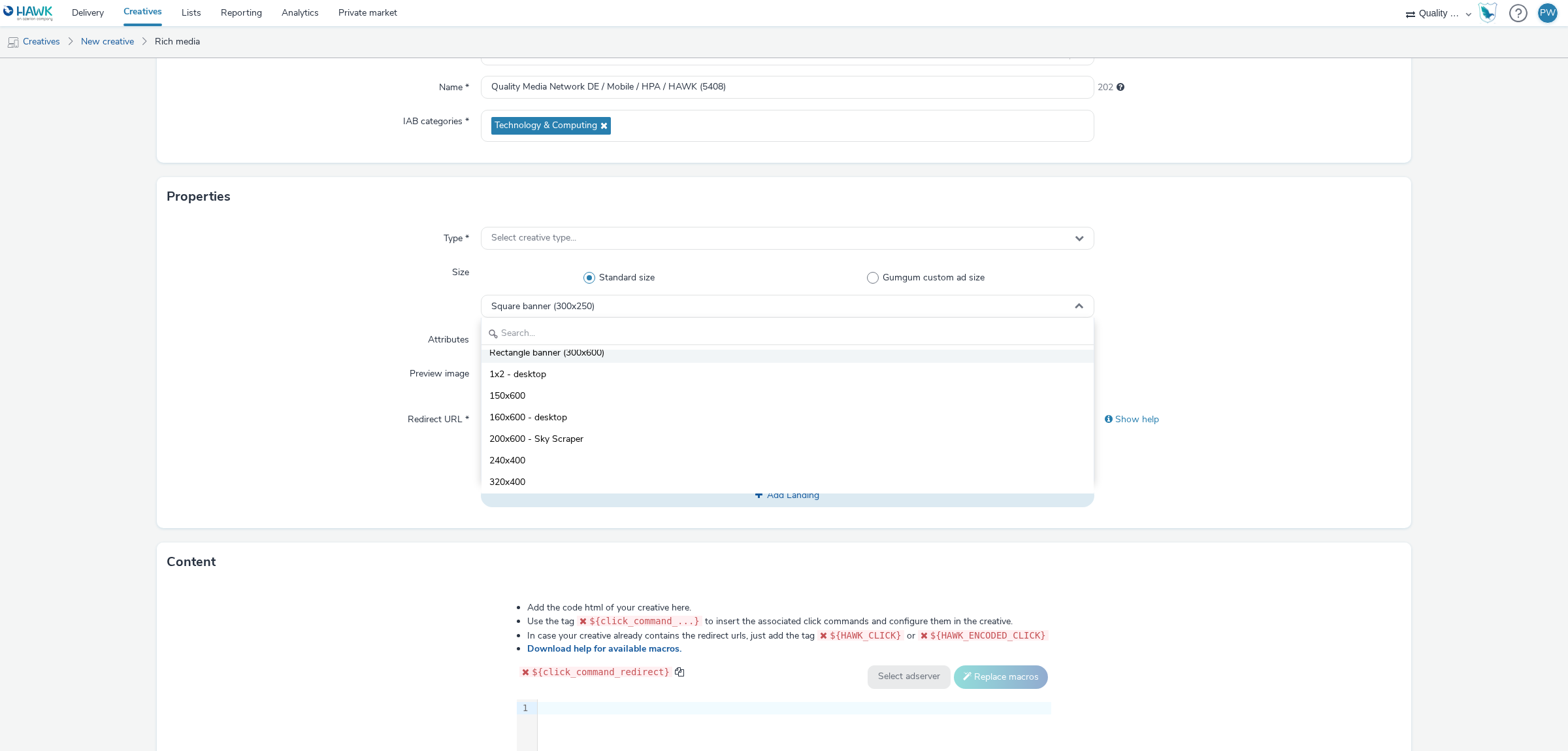
click at [598, 354] on span "Rectangle banner (300x600)" at bounding box center [547, 352] width 115 height 13
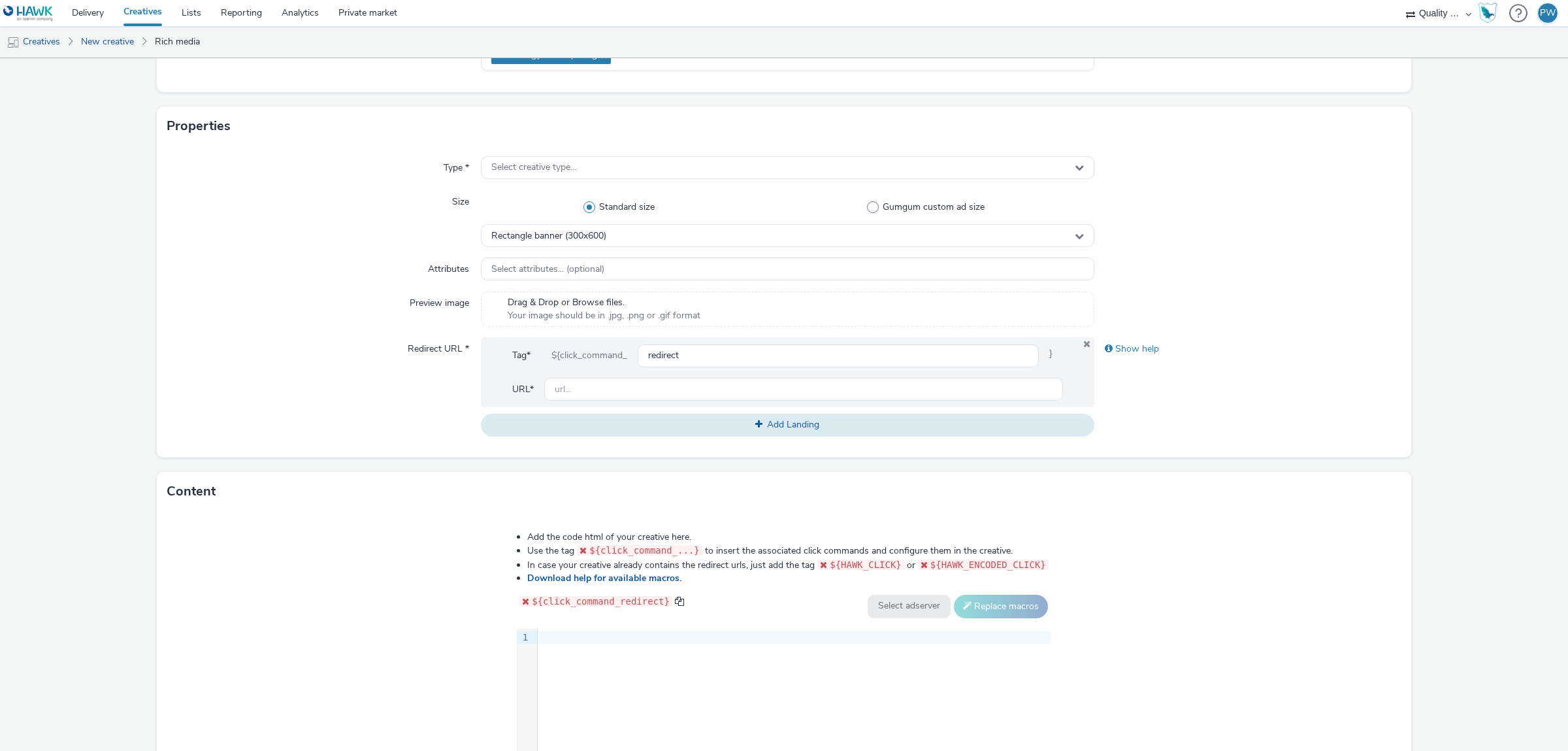
scroll to position [383, 0]
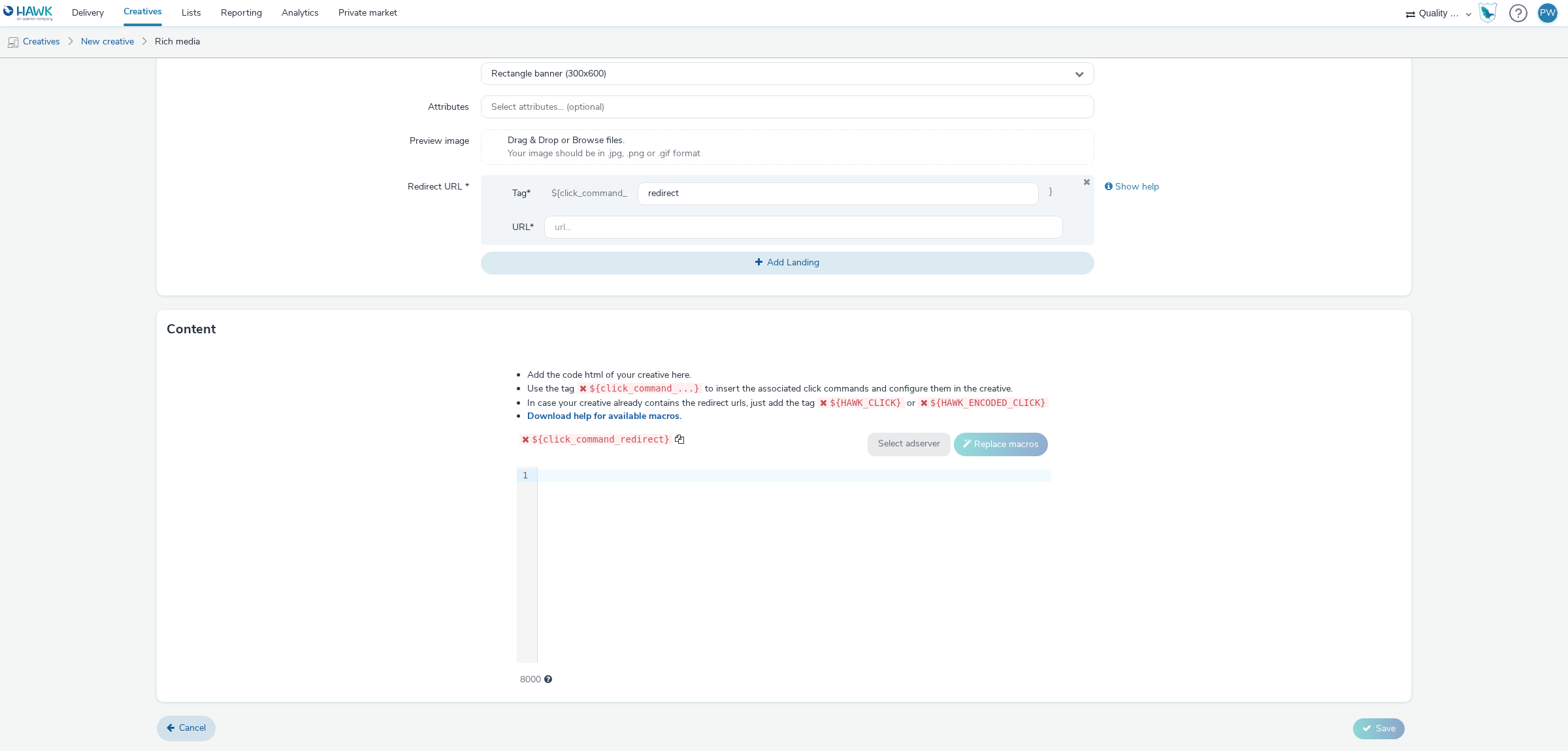
click at [646, 540] on div "9 1 ›" at bounding box center [784, 564] width 534 height 196
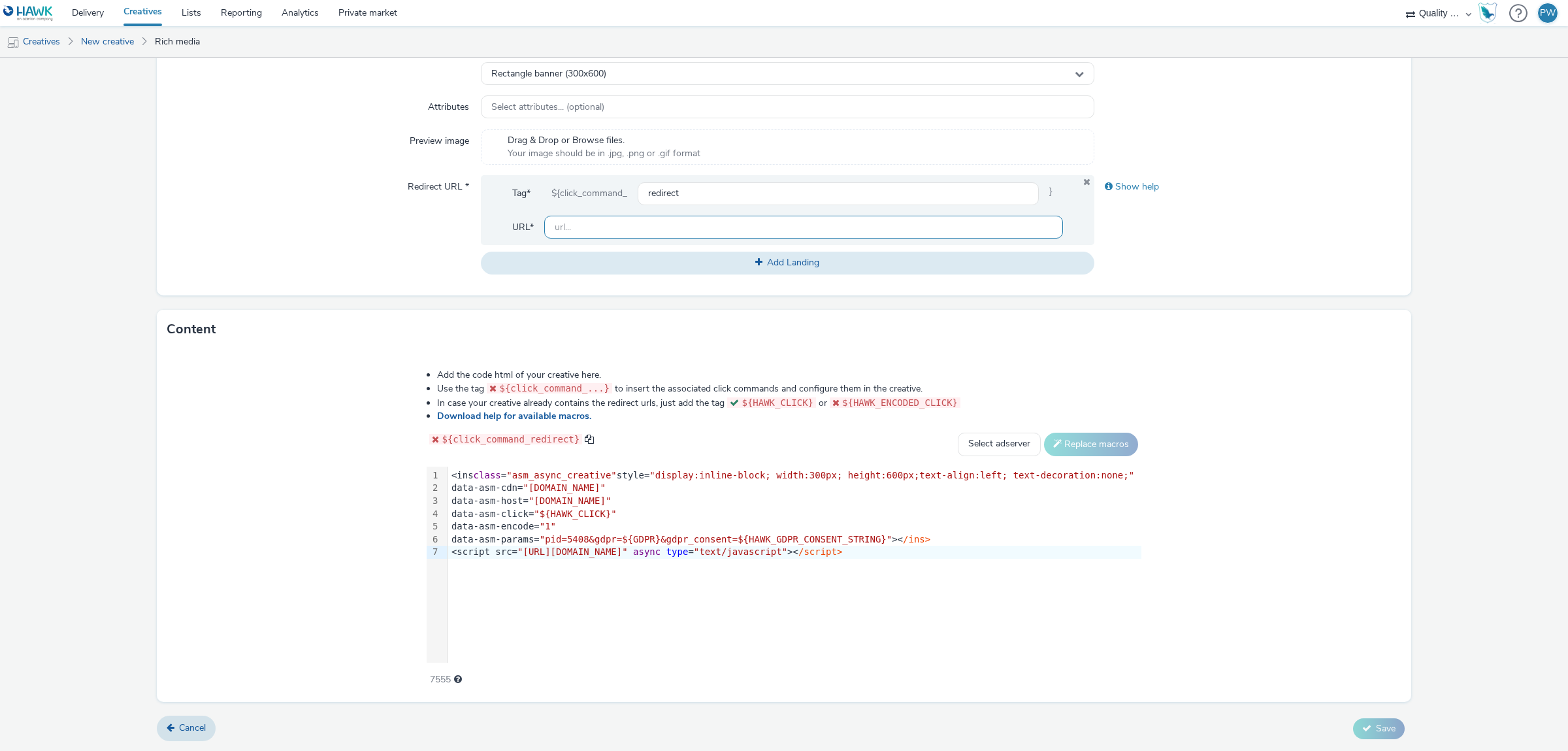
click at [643, 223] on input "text" at bounding box center [804, 227] width 519 height 23
paste input "[URL][DOMAIN_NAME]"
type input "[URL][DOMAIN_NAME]"
click at [1169, 445] on div "Add the code html of your creative here. Use the tag ${click_command_...} to in…" at bounding box center [784, 525] width 1255 height 353
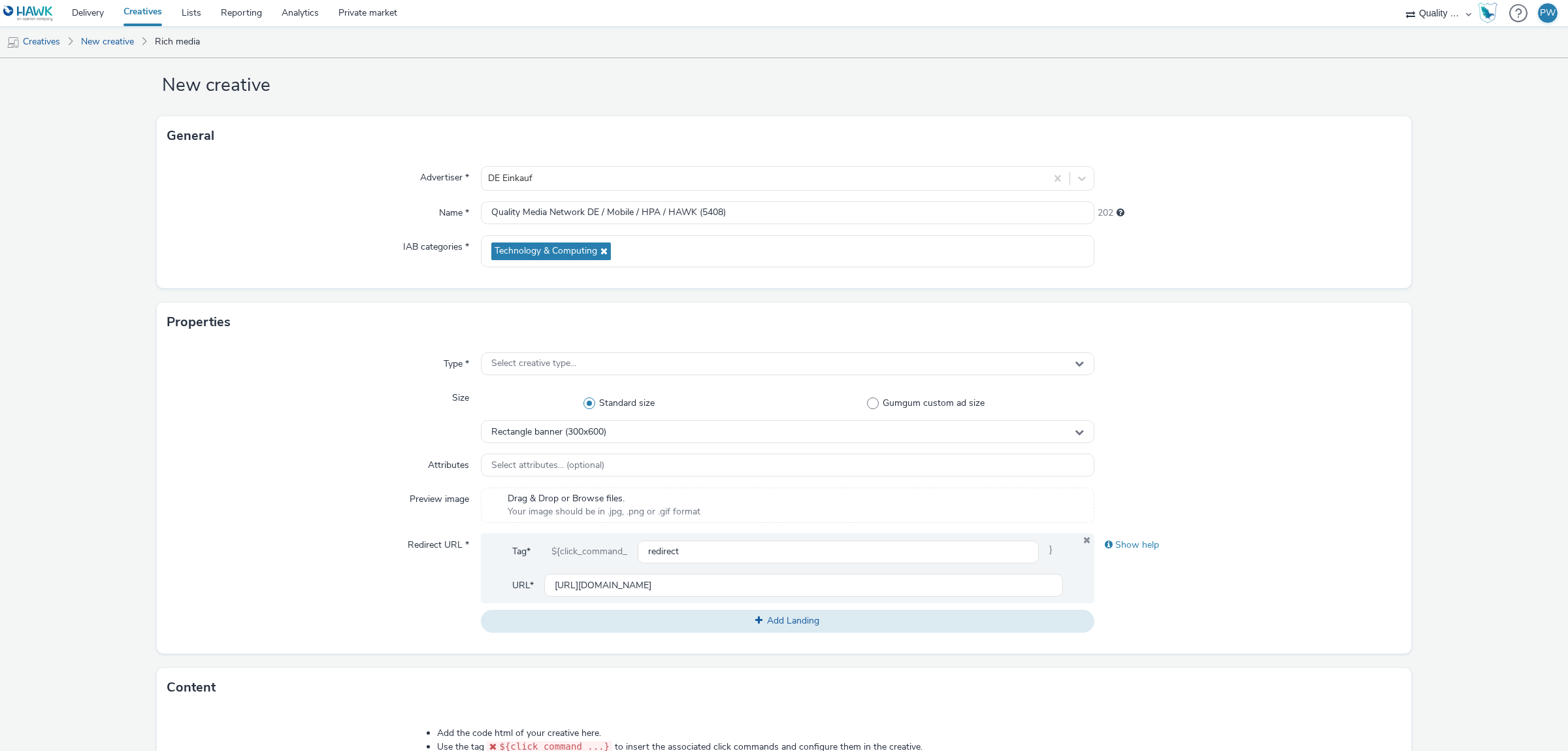
scroll to position [0, 0]
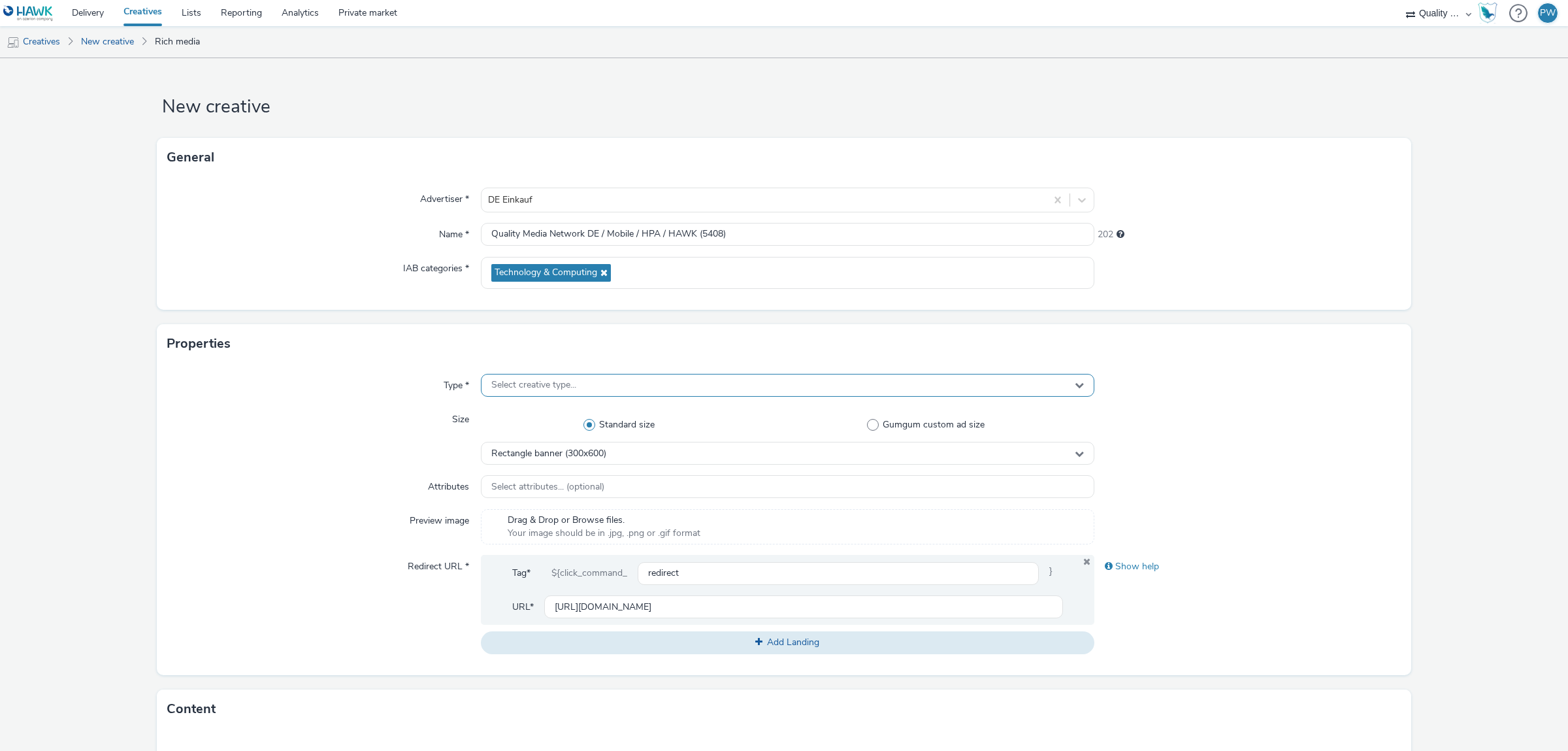
click at [631, 382] on div "Select creative type..." at bounding box center [788, 385] width 614 height 23
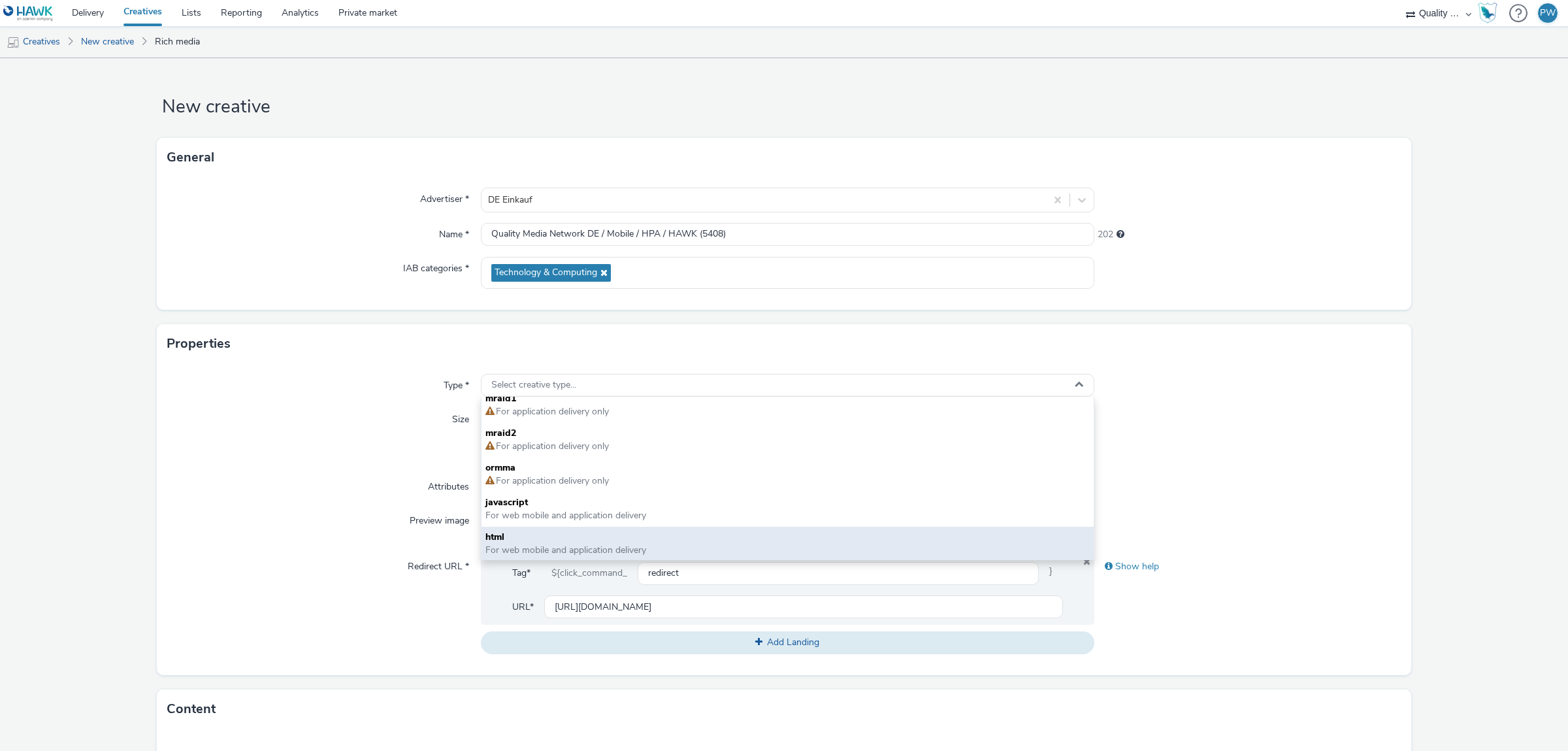
click at [539, 544] on span "html" at bounding box center [787, 537] width 604 height 13
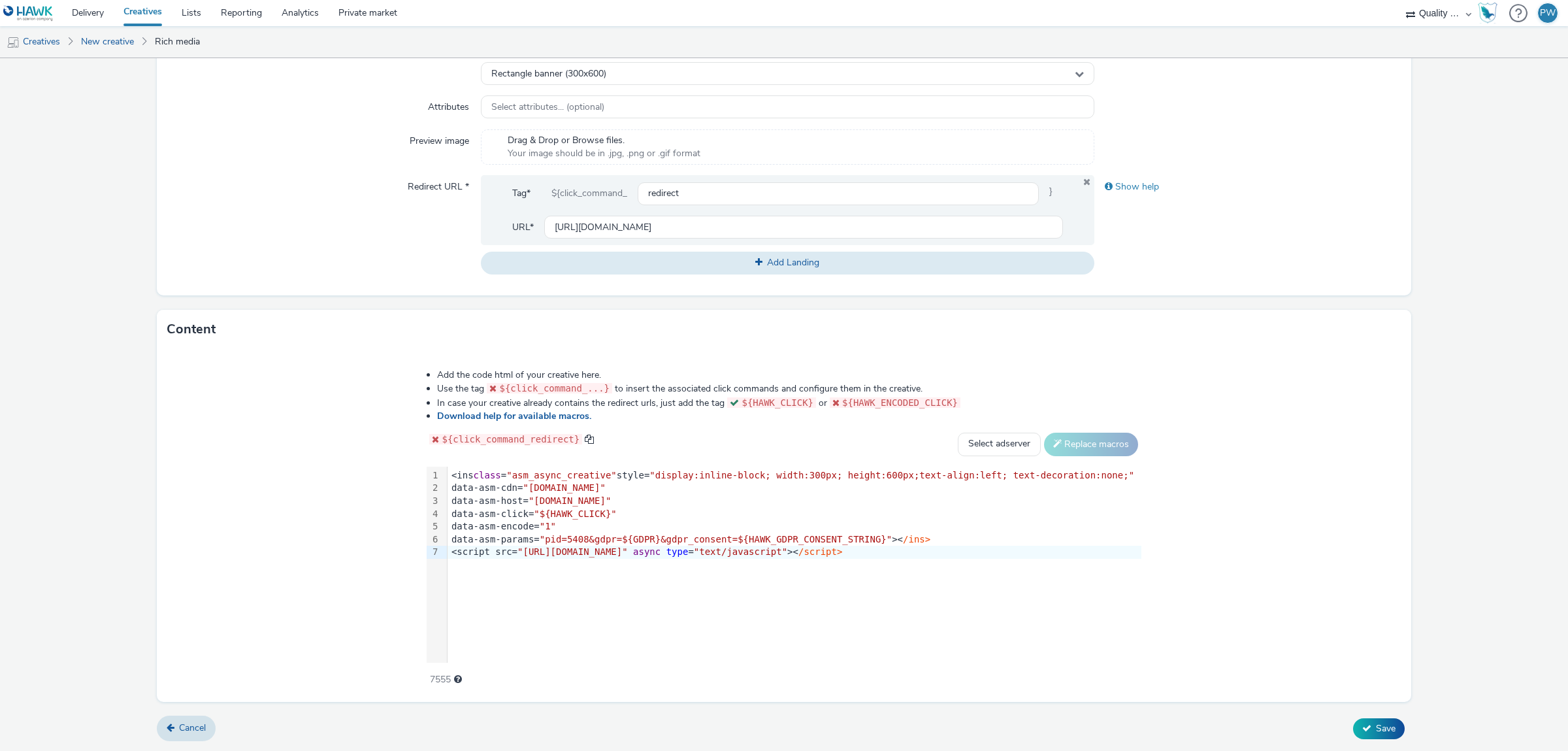
scroll to position [383, 0]
click at [1386, 728] on span "Save" at bounding box center [1386, 728] width 20 height 13
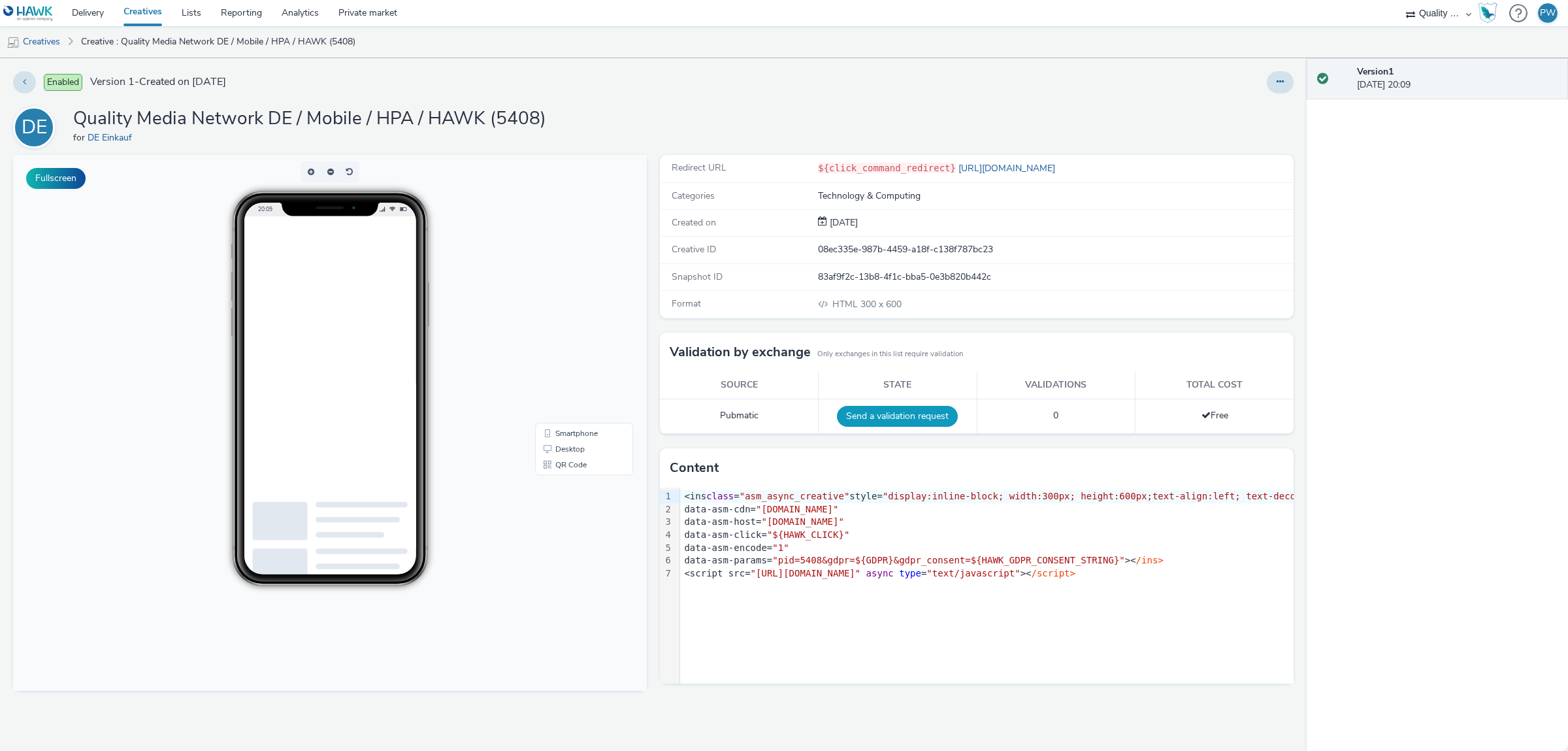
click at [914, 418] on button "Send a validation request" at bounding box center [898, 416] width 121 height 21
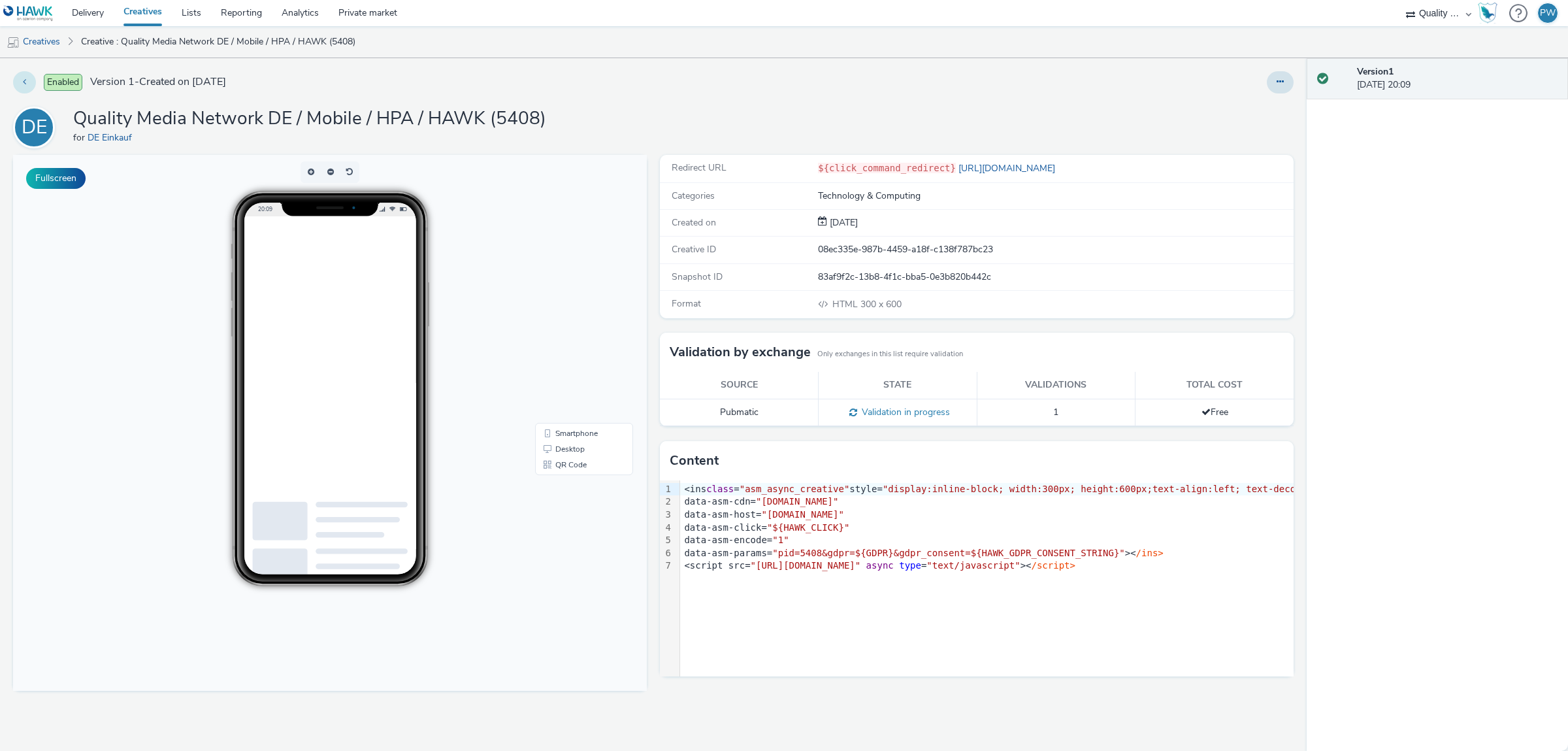
click at [25, 79] on icon at bounding box center [24, 81] width 3 height 9
